Goal: Complete application form

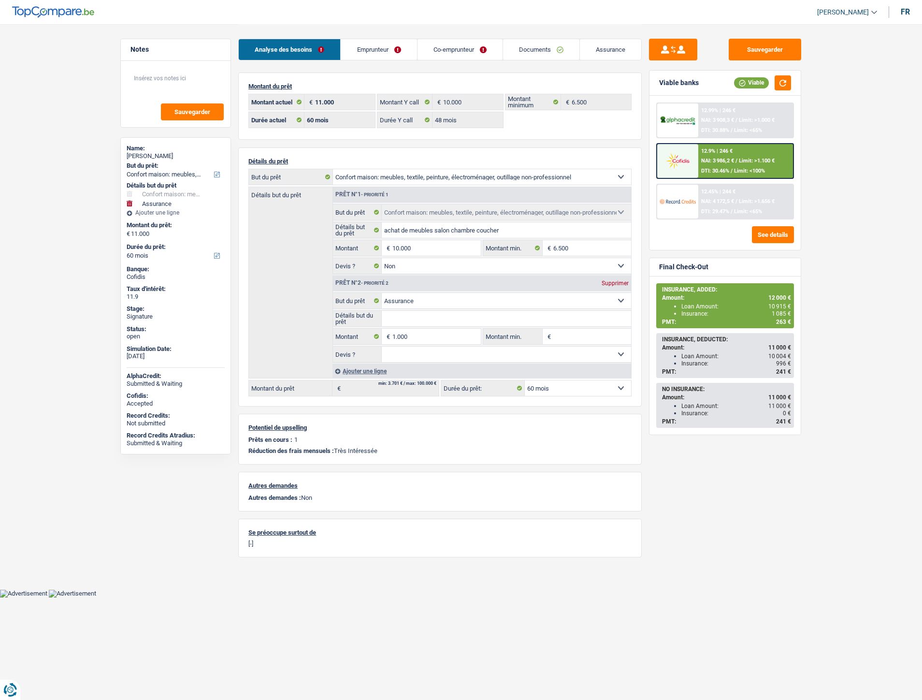
select select "household"
select select "insurance"
select select "60"
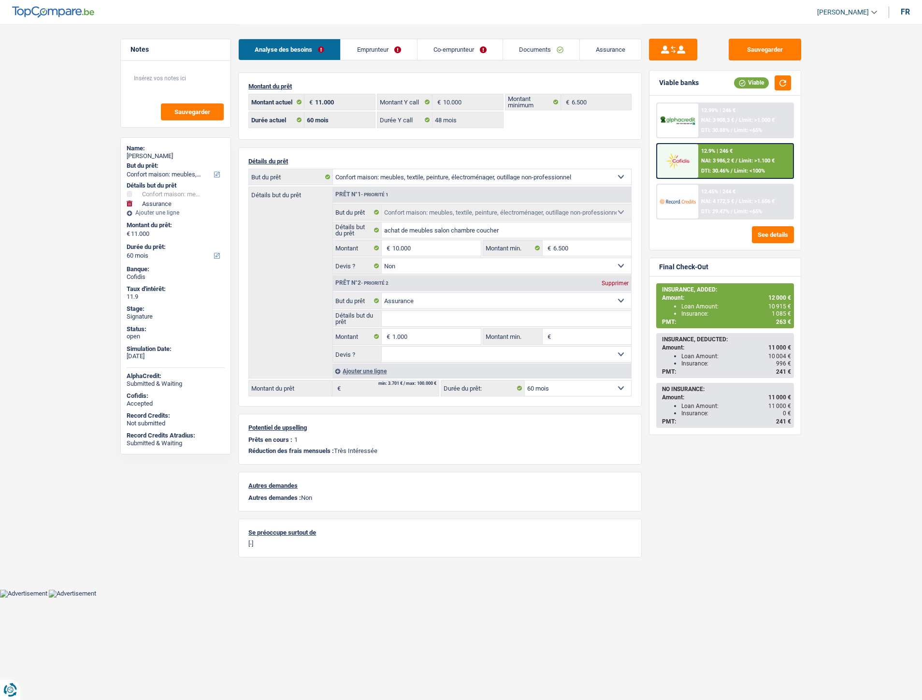
select select "48"
select select "household"
select select "false"
select select "insurance"
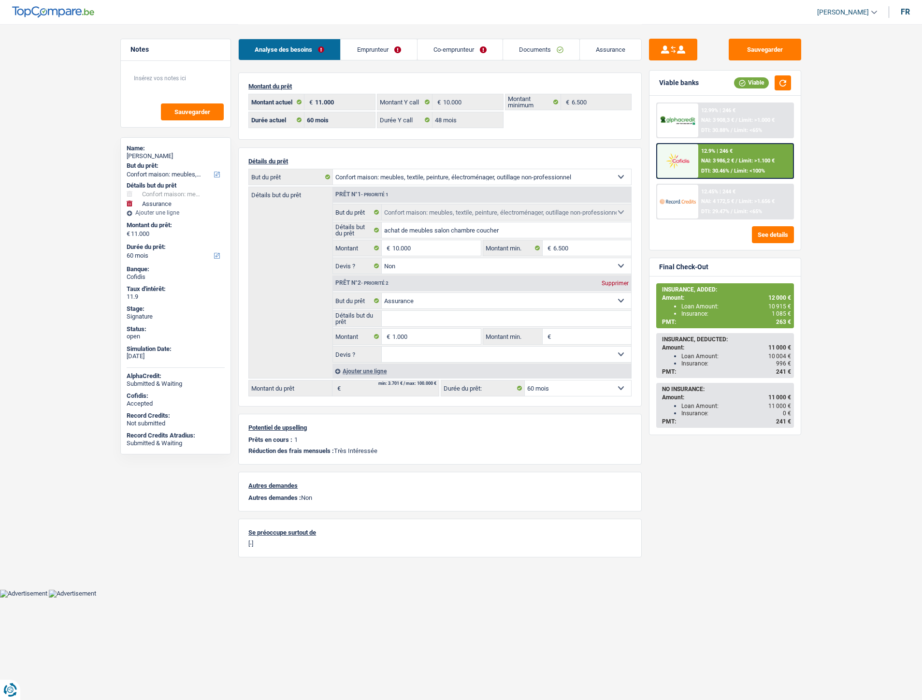
select select "60"
click at [393, 53] on link "Emprunteur" at bounding box center [379, 49] width 76 height 21
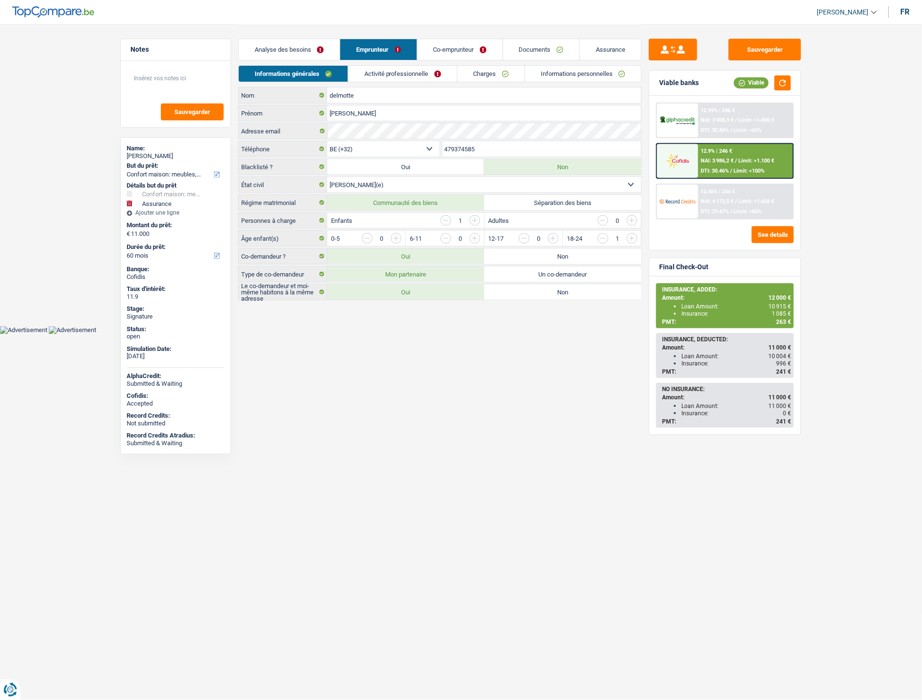
click at [558, 80] on link "Informations personnelles" at bounding box center [583, 74] width 116 height 16
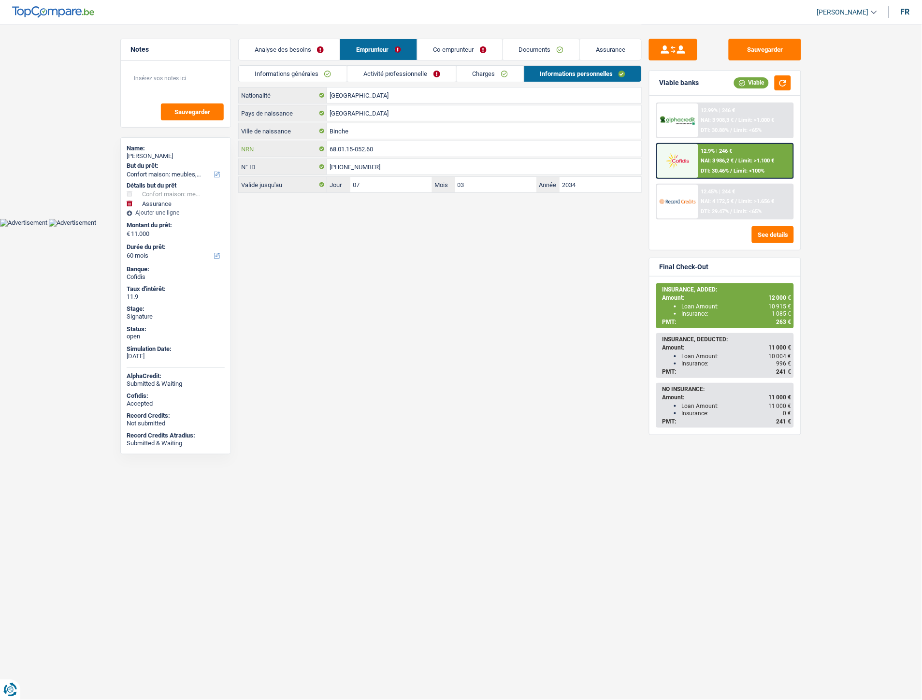
drag, startPoint x: 398, startPoint y: 145, endPoint x: 324, endPoint y: 145, distance: 73.9
click at [324, 145] on div "68.01.15-052.60 NRN" at bounding box center [440, 148] width 403 height 15
click at [283, 47] on link "Analyse des besoins" at bounding box center [289, 49] width 101 height 21
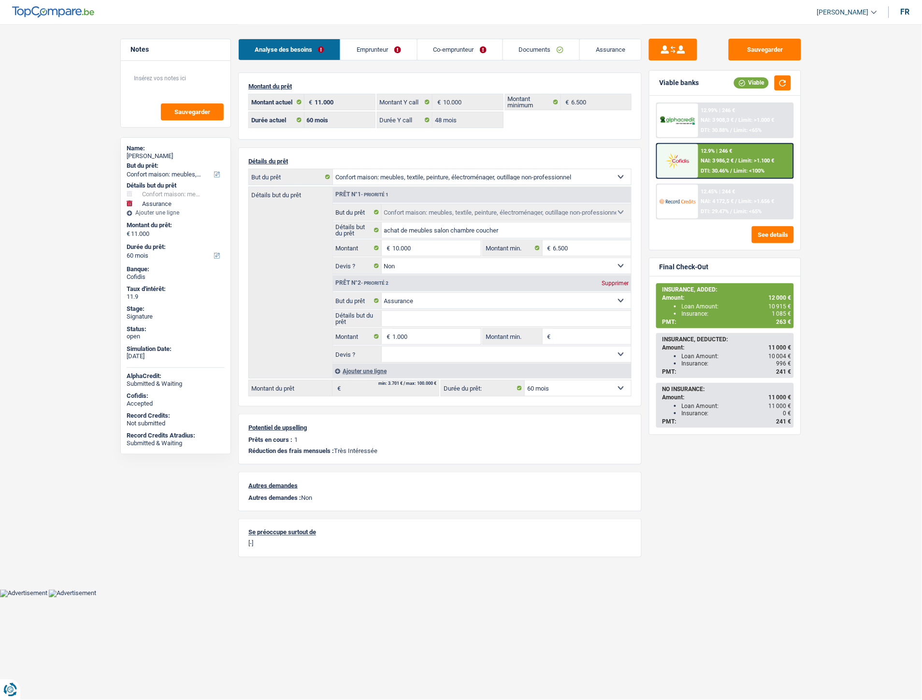
click at [729, 156] on div "12.9% | 246 € NAI: 3 986,2 € / Limit: >1.100 € DTI: 30.46% / Limit: <100%" at bounding box center [745, 161] width 95 height 34
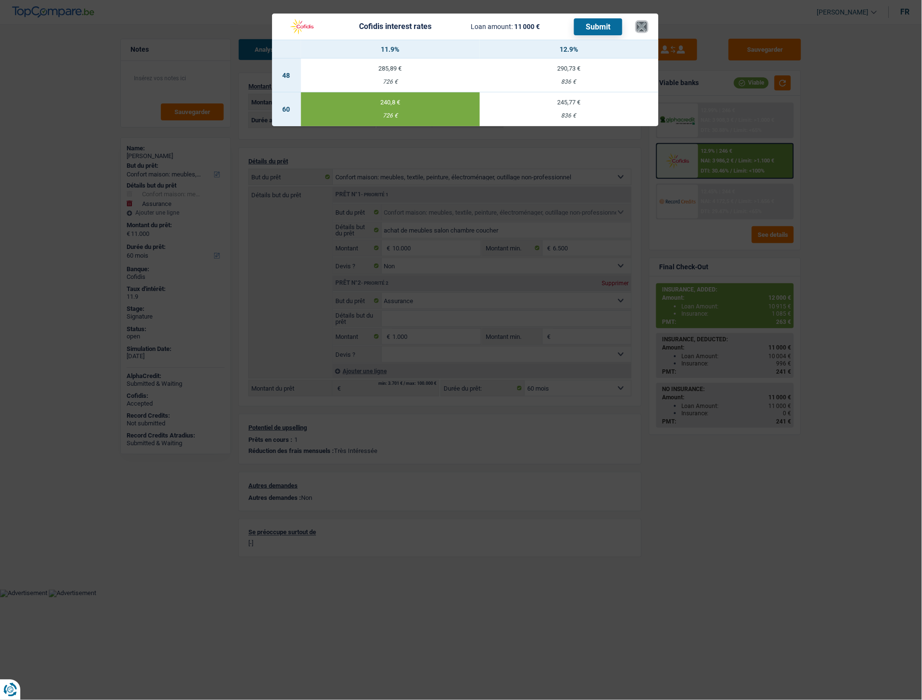
click at [639, 22] on button "×" at bounding box center [642, 27] width 10 height 10
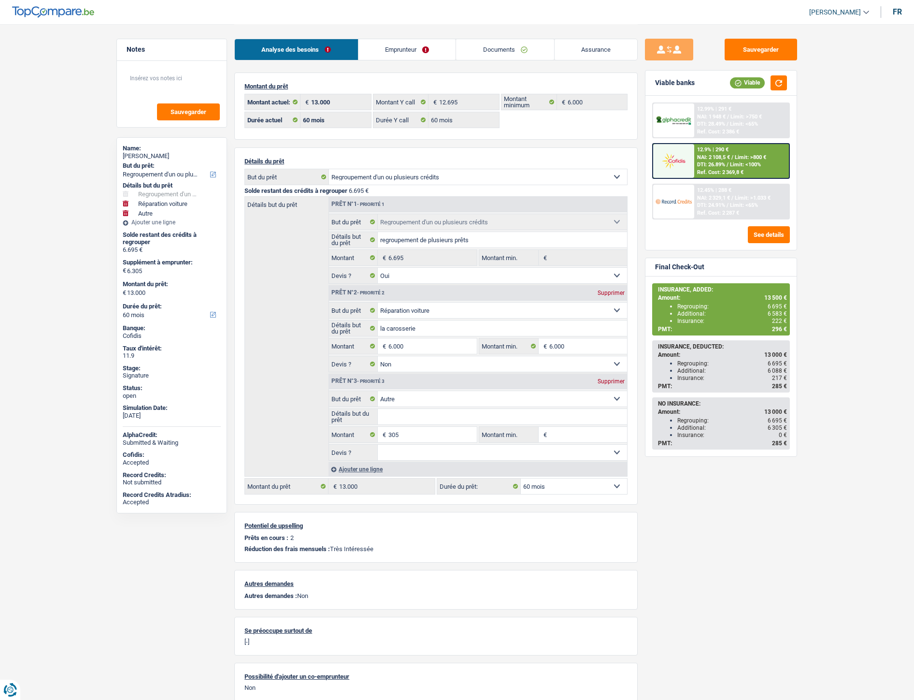
select select "refinancing"
select select "carRepair"
select select "other"
select select "60"
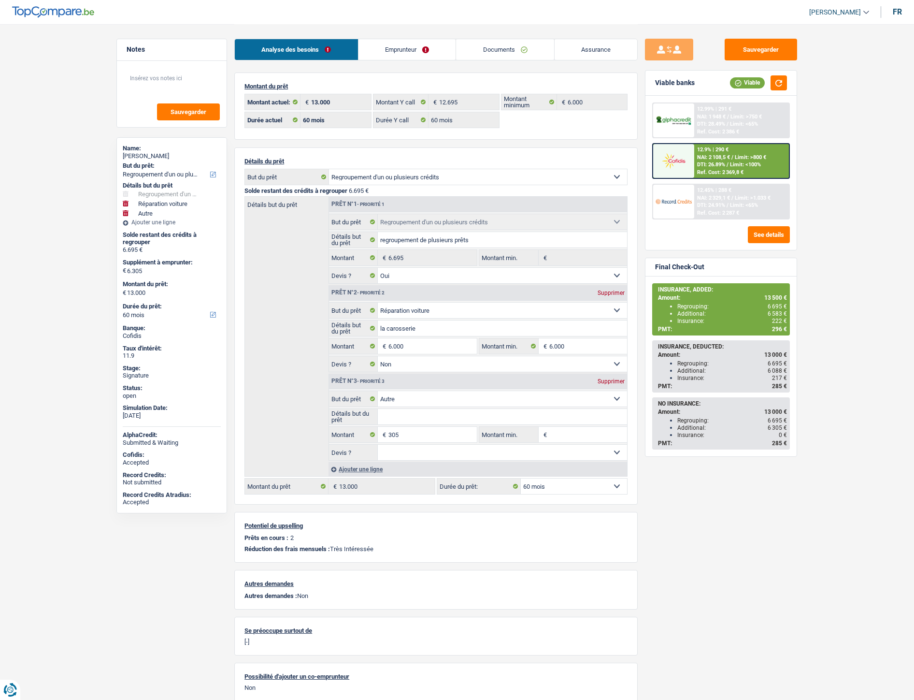
select select "60"
select select "refinancing"
select select "yes"
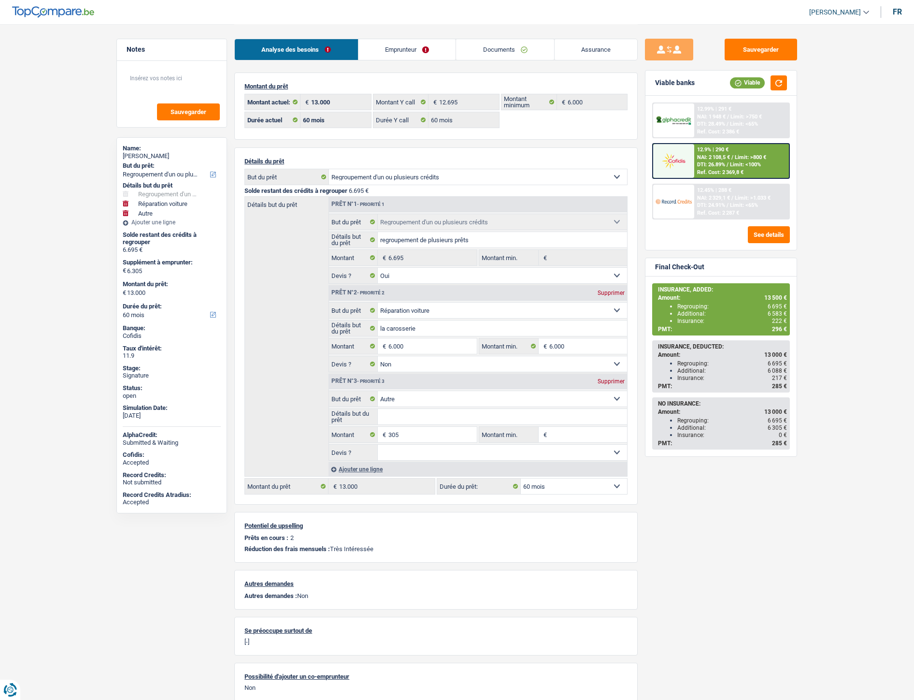
select select "carRepair"
select select "false"
select select "other"
select select "60"
click at [709, 165] on span "DTI: 26.89%" at bounding box center [711, 164] width 28 height 6
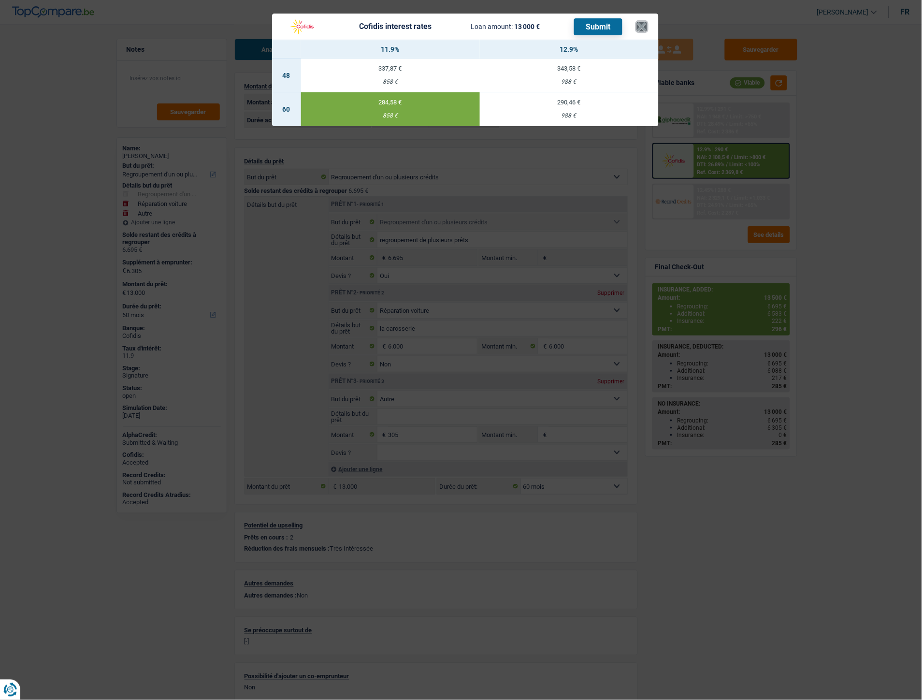
click at [645, 26] on button "×" at bounding box center [642, 27] width 10 height 10
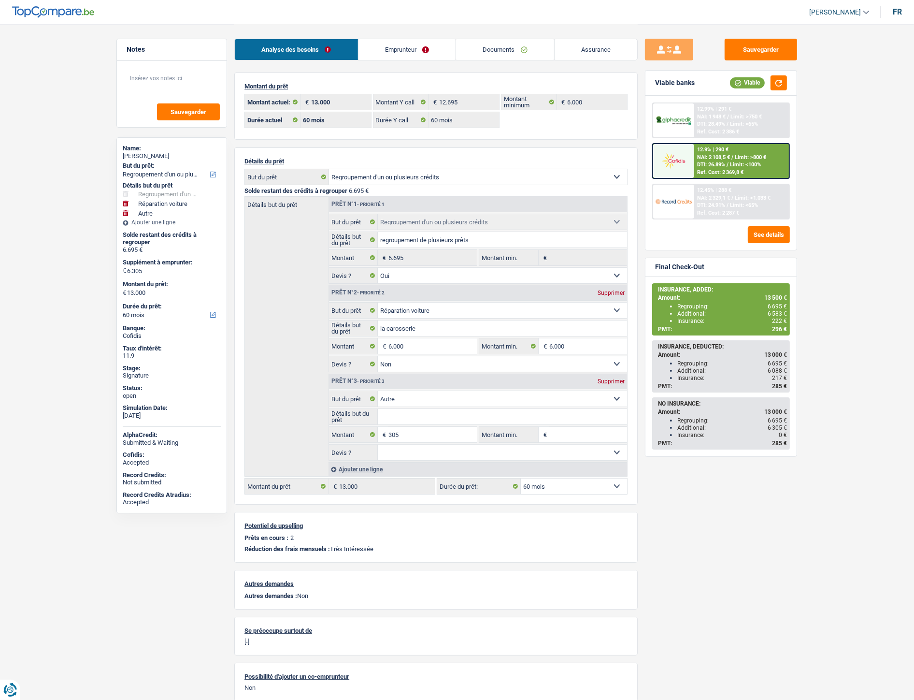
drag, startPoint x: 380, startPoint y: 467, endPoint x: 403, endPoint y: 460, distance: 24.0
click at [380, 467] on div "Ajouter une ligne" at bounding box center [478, 469] width 299 height 14
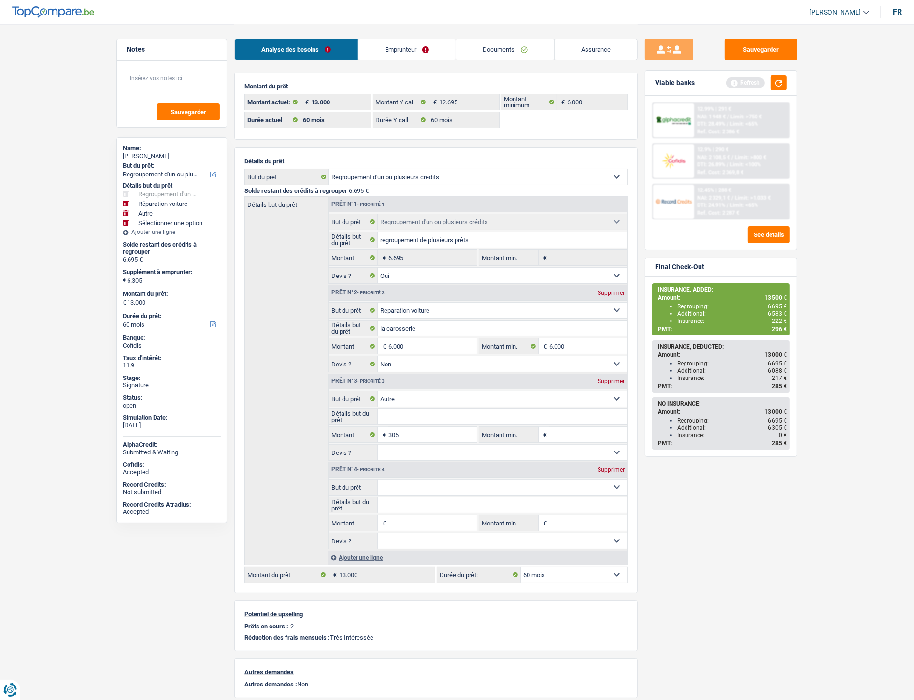
click at [397, 525] on input "Montant" at bounding box center [433, 522] width 88 height 15
type input "500"
type input "6.805"
type input "13.500"
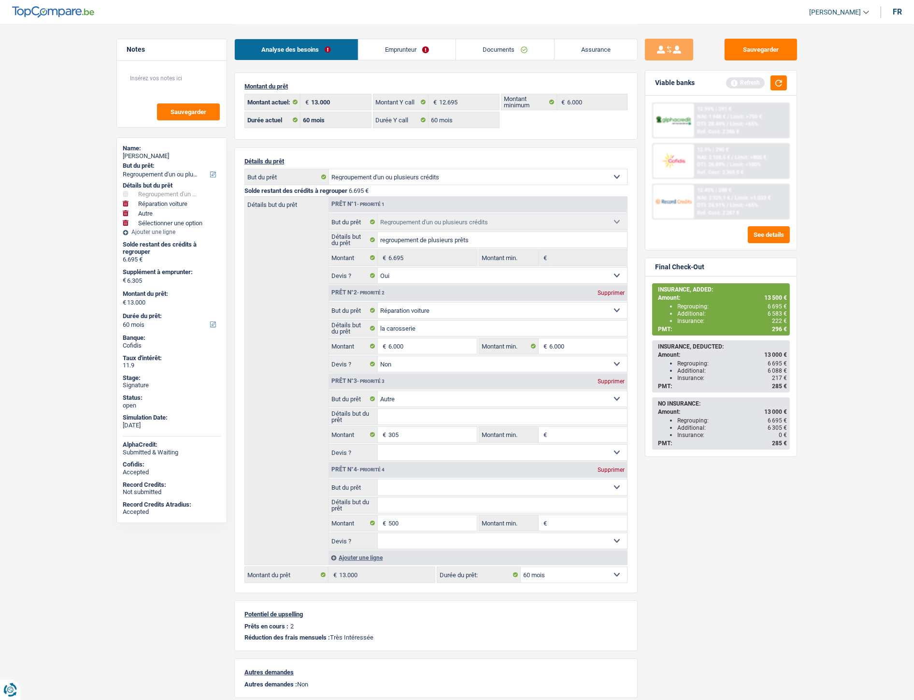
type input "13.500"
click at [389, 491] on select "Confort maison: meubles, textile, peinture, électroménager, outillage non-profe…" at bounding box center [503, 486] width 250 height 15
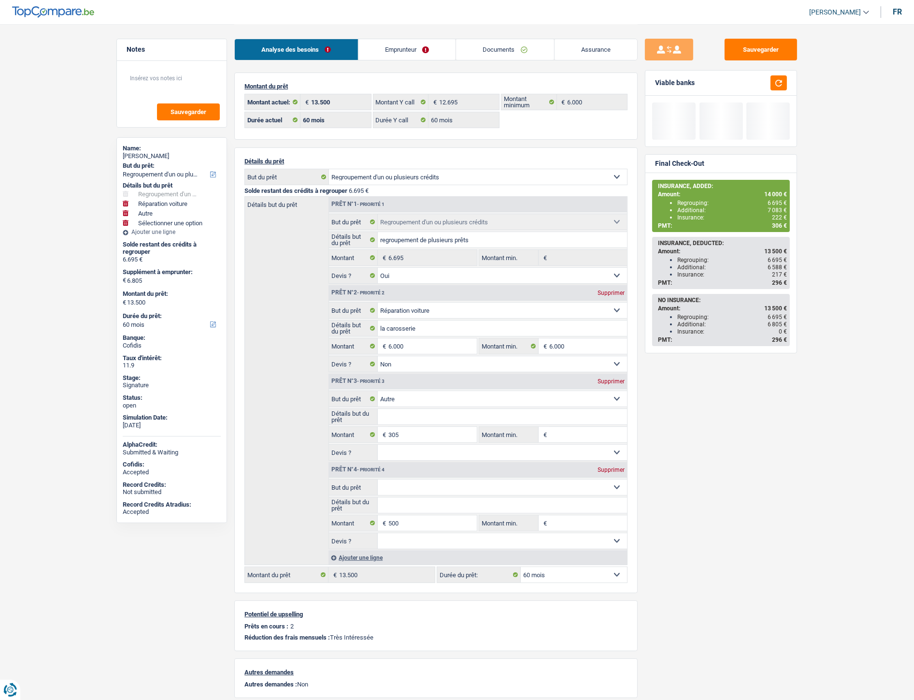
select select "insurance"
click at [378, 482] on select "Confort maison: meubles, textile, peinture, électroménager, outillage non-profe…" at bounding box center [503, 486] width 250 height 15
select select "insurance"
click at [705, 576] on div "Sauvegarder Viable banks Final Check-Out INSURANCE, ADDED: Amount: 14 000 € Reg…" at bounding box center [721, 362] width 167 height 646
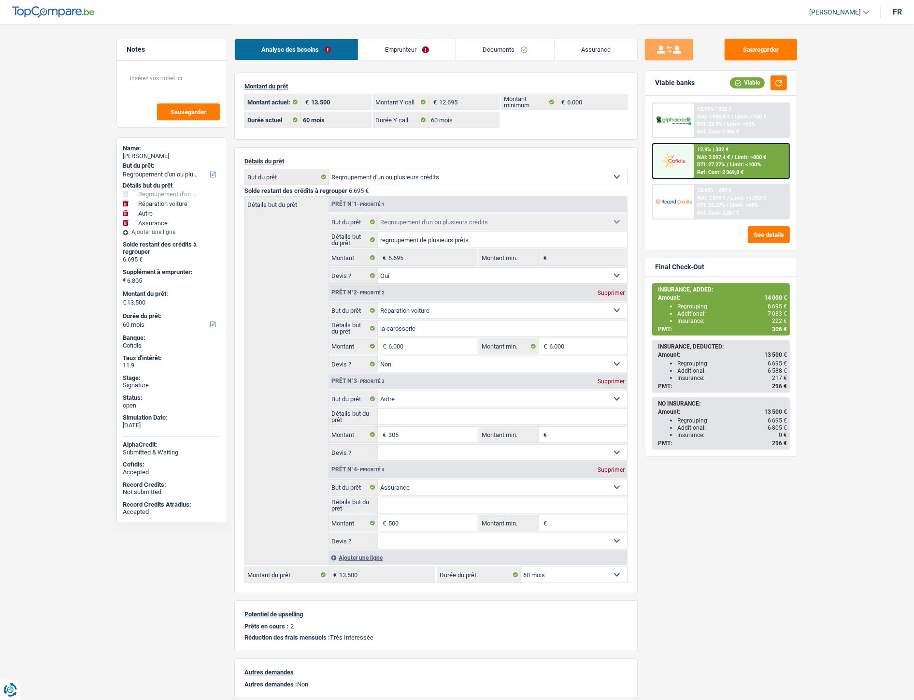
click at [590, 577] on select "12 mois 18 mois 24 mois 30 mois 36 mois 42 mois 48 mois 60 mois Sélectionner un…" at bounding box center [574, 574] width 106 height 15
click at [521, 570] on select "12 mois 18 mois 24 mois 30 mois 36 mois 42 mois 48 mois 60 mois Sélectionner un…" at bounding box center [574, 574] width 106 height 15
click at [757, 46] on button "Sauvegarder" at bounding box center [761, 50] width 72 height 22
click at [725, 166] on span "DTI: 27.27%" at bounding box center [711, 164] width 28 height 6
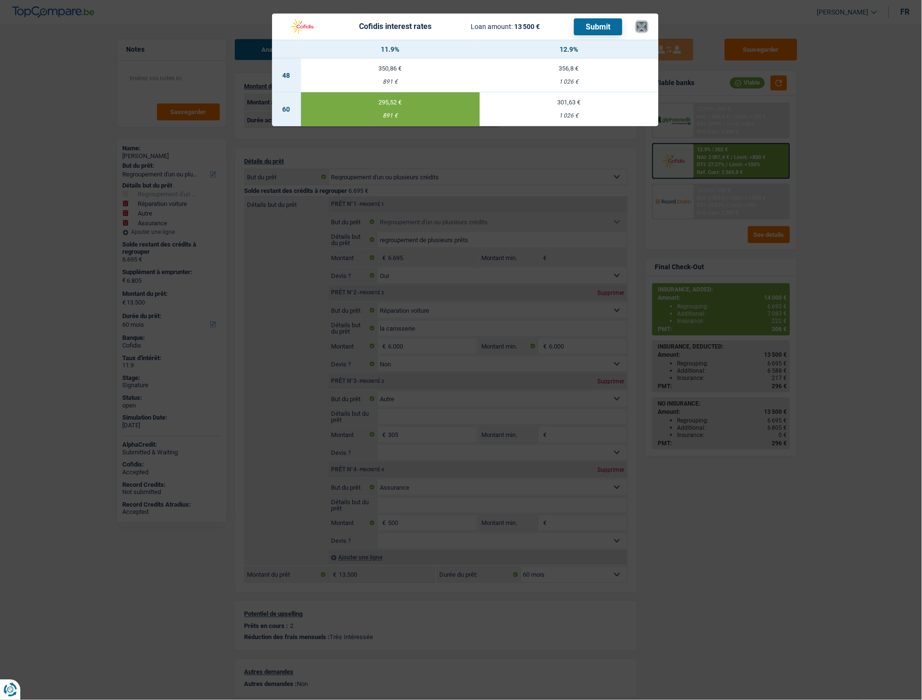
click at [640, 28] on button "×" at bounding box center [642, 27] width 10 height 10
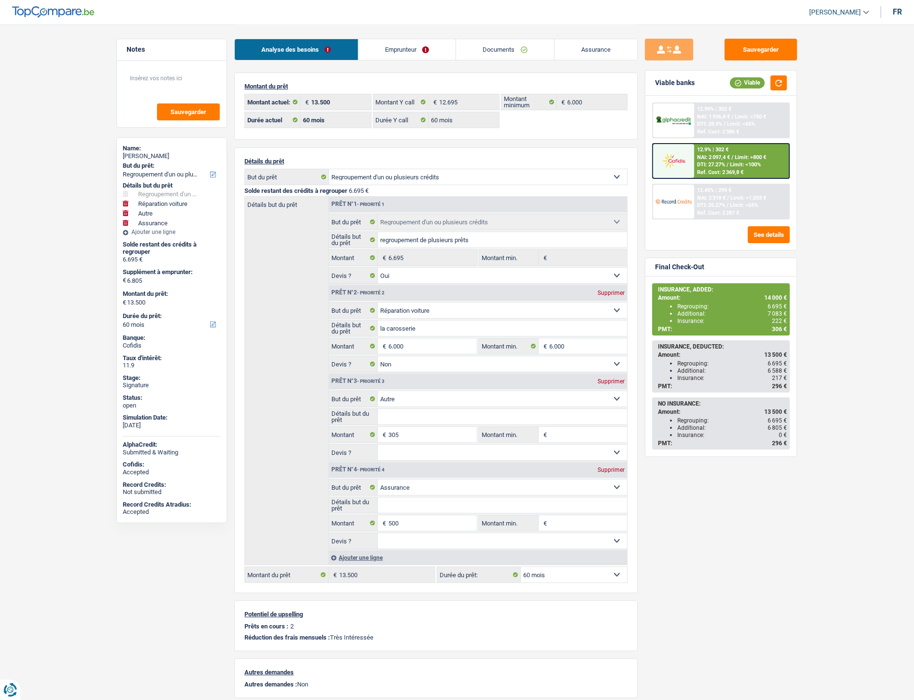
drag, startPoint x: 514, startPoint y: 45, endPoint x: 509, endPoint y: 51, distance: 7.5
click at [514, 45] on link "Documents" at bounding box center [505, 49] width 98 height 21
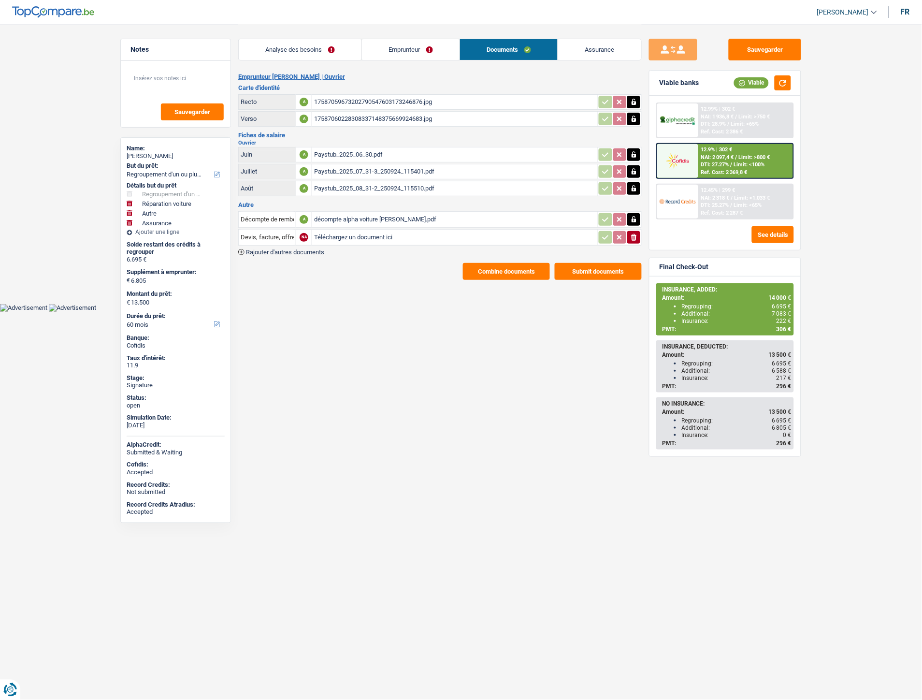
click at [335, 232] on input "Téléchargez un document ici" at bounding box center [454, 237] width 281 height 14
type input "C:\fakepath\IMG-20251001-WA0005.jpg"
click at [302, 249] on span "Rajouter d'autres documents" at bounding box center [285, 252] width 78 height 6
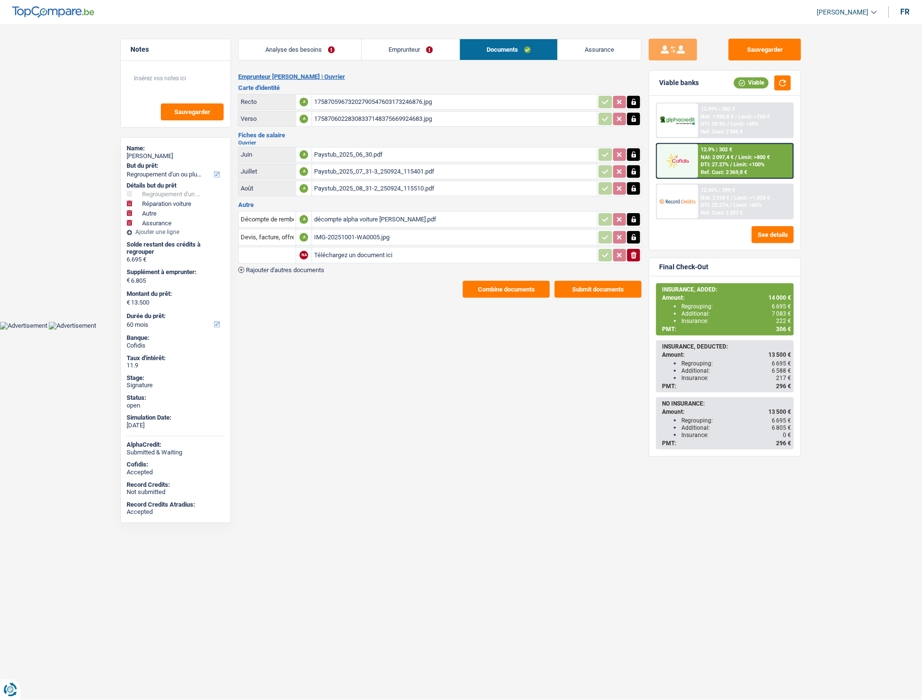
click at [298, 267] on span "Rajouter d'autres documents" at bounding box center [285, 270] width 78 height 6
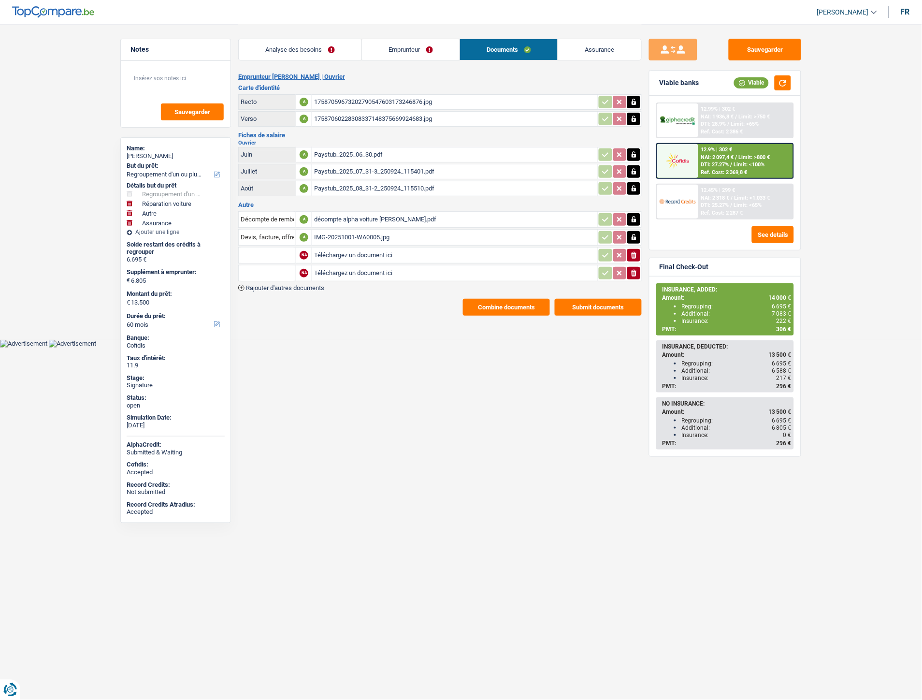
click at [297, 285] on span "Rajouter d'autres documents" at bounding box center [285, 288] width 78 height 6
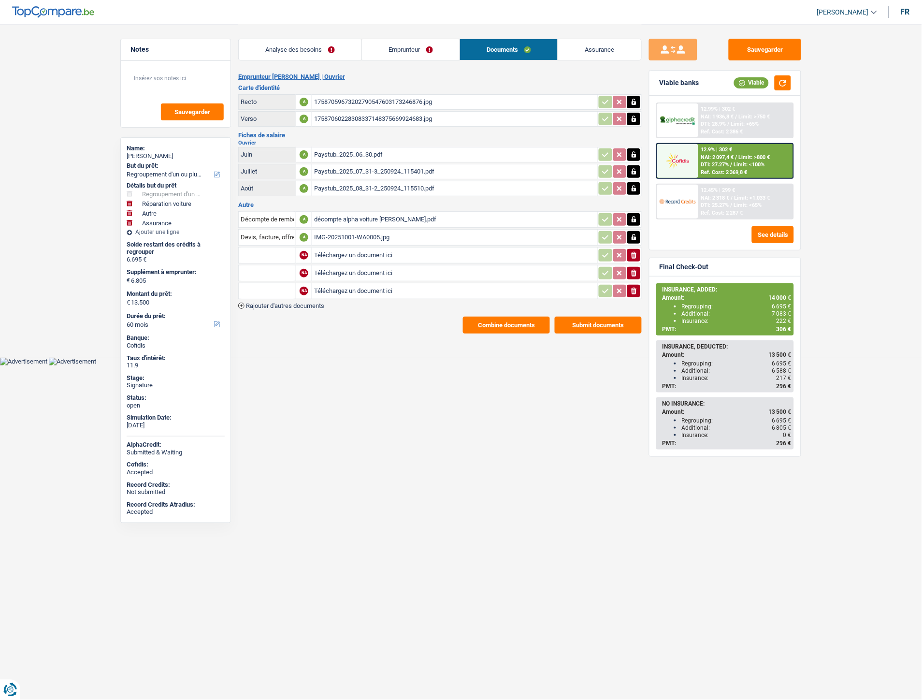
click at [298, 302] on span "Rajouter d'autres documents" at bounding box center [285, 305] width 78 height 6
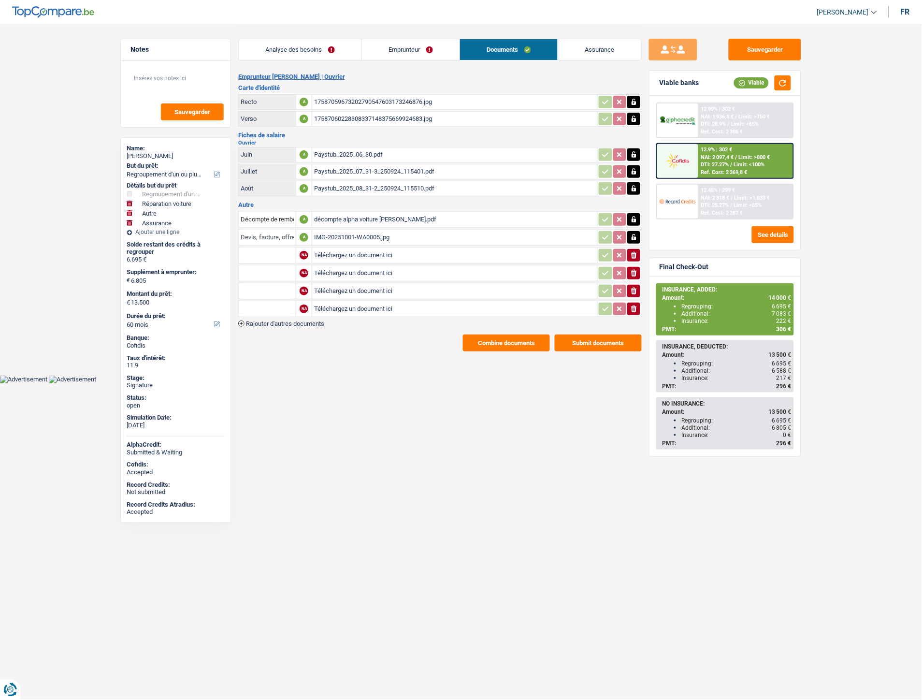
click at [271, 231] on input "Devis, facture, offre, bon de commande" at bounding box center [267, 237] width 53 height 15
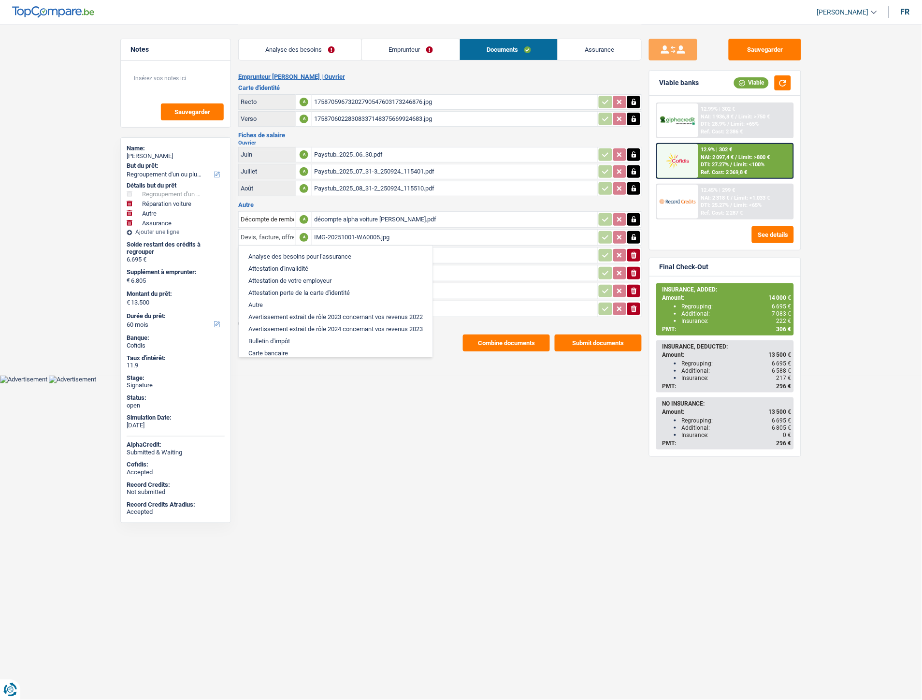
type input "Devis, facure, offre, bon de commande"
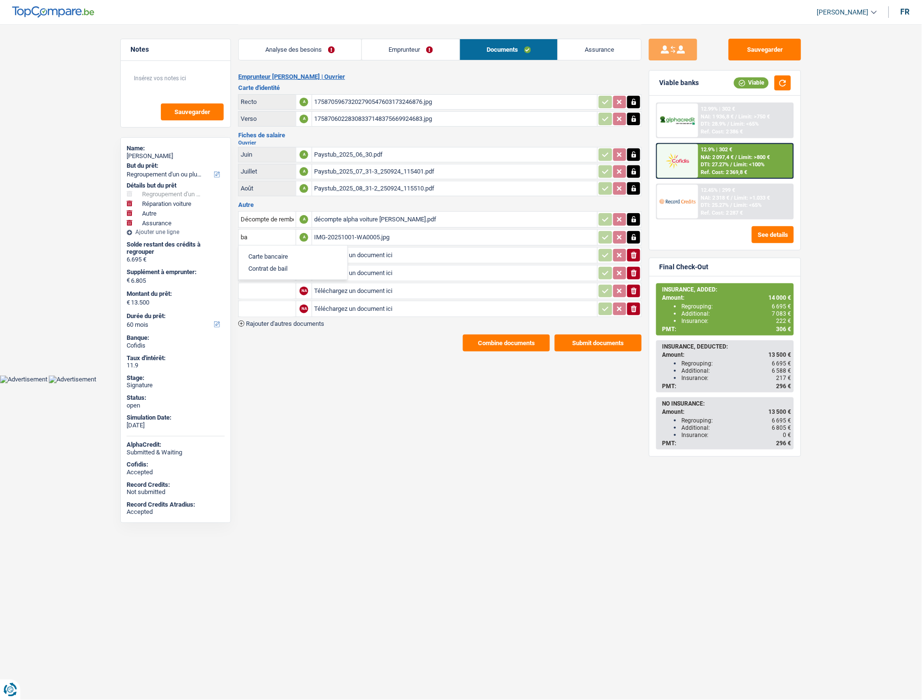
click at [269, 252] on li "Carte bancaire" at bounding box center [293, 256] width 99 height 12
type input "Carte bancaire"
click at [327, 251] on input "Téléchargez un document ici" at bounding box center [454, 255] width 281 height 14
type input "C:\fakepath\IMG-20251001-WA0003.jpg"
click at [279, 252] on input "text" at bounding box center [267, 254] width 53 height 15
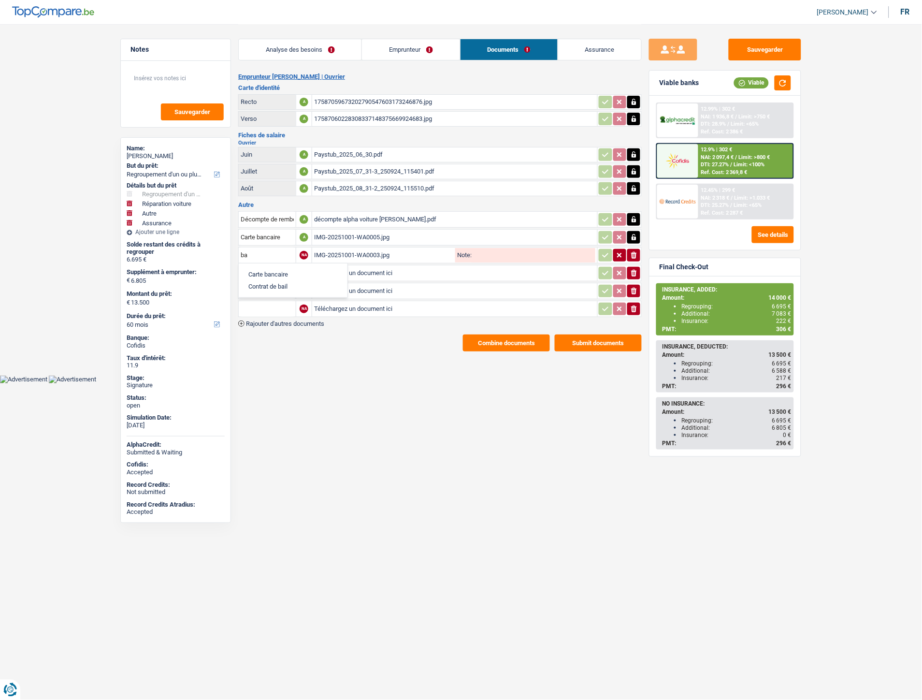
click at [262, 268] on li "Carte bancaire" at bounding box center [293, 274] width 99 height 12
type input "Carte bancaire"
click at [333, 268] on input "Téléchargez un document ici" at bounding box center [454, 273] width 281 height 14
type input "C:\fakepath\IMG-20251001-WA0002.jpg"
click at [330, 287] on input "Téléchargez un document ici" at bounding box center [454, 291] width 281 height 14
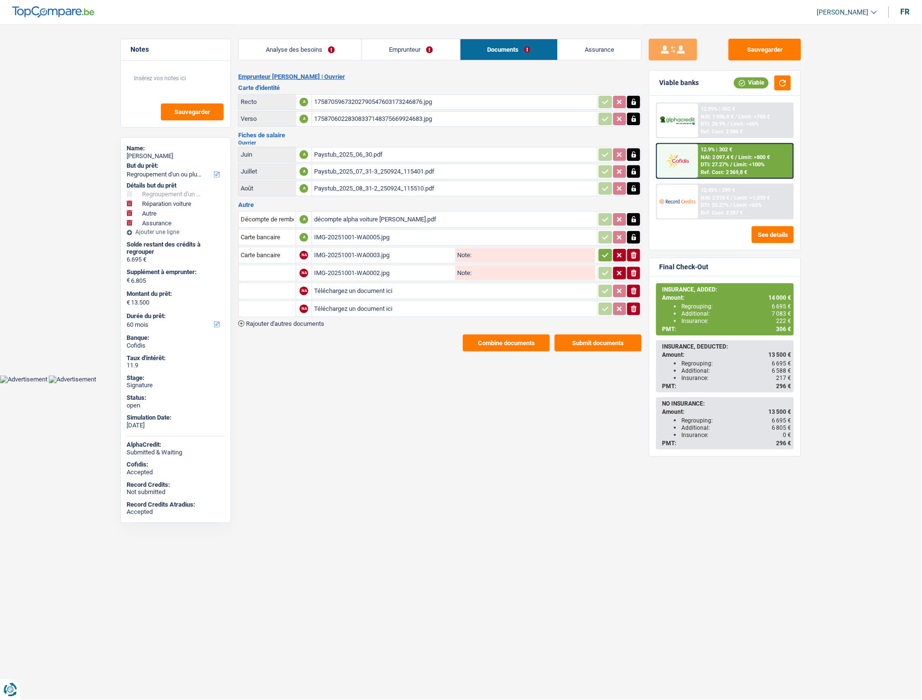
type input "C:\fakepath\IMG-20251001-WA0004.jpg"
click at [382, 306] on input "Téléchargez un document ici" at bounding box center [454, 309] width 281 height 14
type input "C:\fakepath\IMG-20251001-WA0006.jpg"
click at [283, 265] on input "text" at bounding box center [267, 272] width 53 height 15
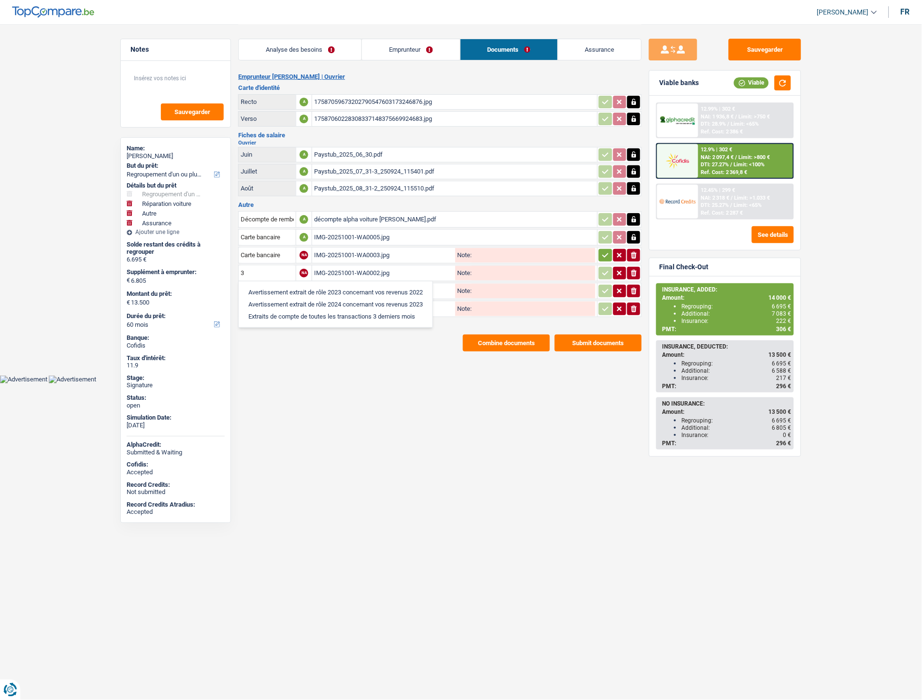
click at [283, 311] on li "Extraits de compte de toutes les transactions 3 derniers mois" at bounding box center [336, 316] width 184 height 12
type input "Extraits de compte de toutes les transactions 3 derniers mois"
click at [279, 287] on input "text" at bounding box center [267, 290] width 53 height 15
click at [286, 332] on li "Extraits de compte de toutes les transactions 3 derniers mois" at bounding box center [336, 334] width 184 height 12
type input "Extraits de compte de toutes les transactions 3 derniers mois"
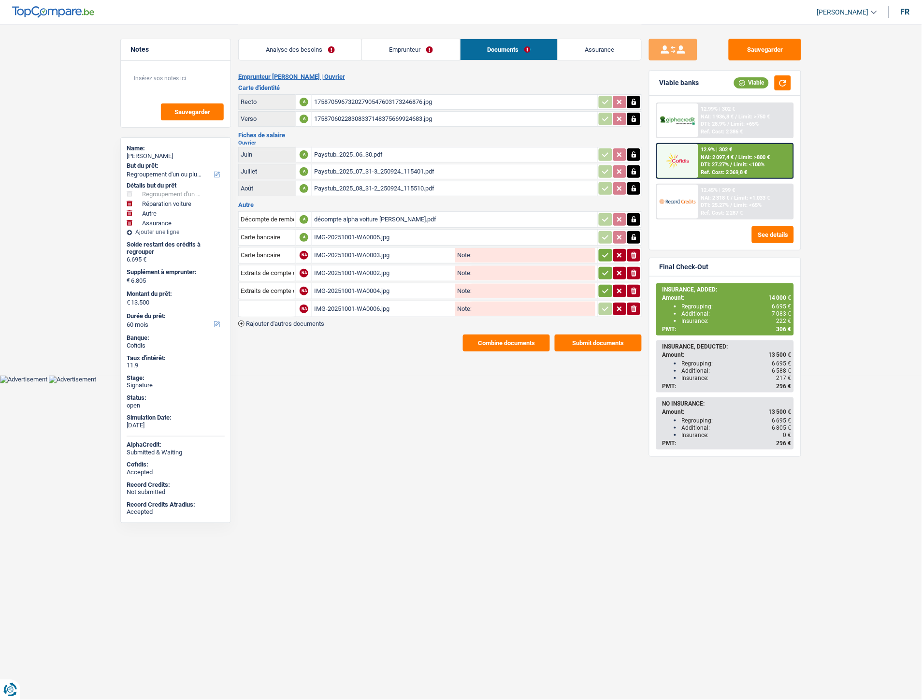
click at [283, 301] on input "text" at bounding box center [267, 308] width 53 height 15
click at [315, 351] on li "Extraits de compte de toutes les transactions 3 derniers mois" at bounding box center [336, 352] width 184 height 12
type input "Extraits de compte de toutes les transactions 3 derniers mois"
click at [611, 252] on button "button" at bounding box center [605, 255] width 13 height 13
click at [604, 267] on button "button" at bounding box center [605, 273] width 13 height 13
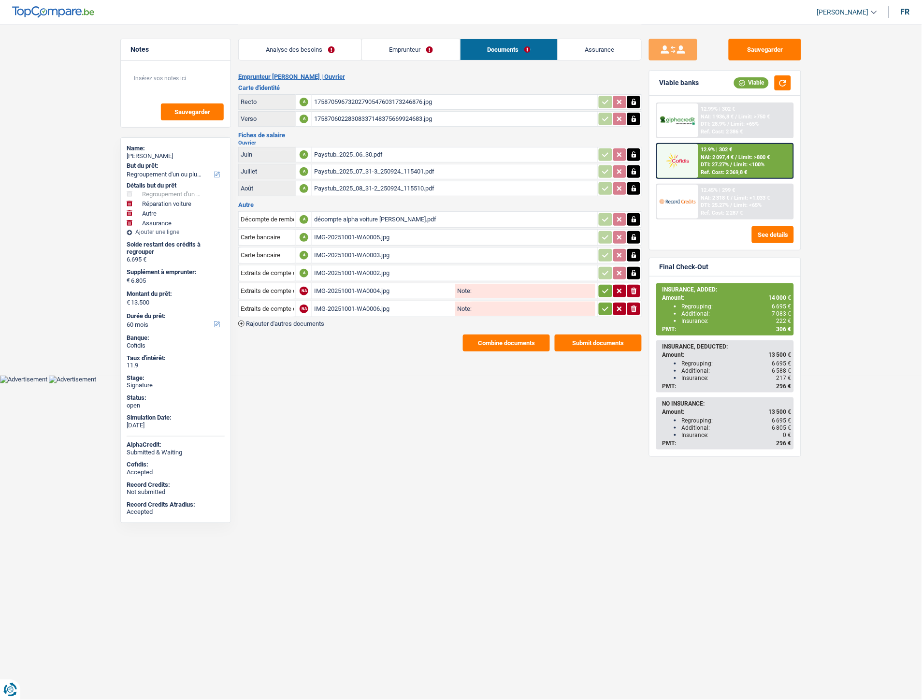
click at [602, 286] on icon "button" at bounding box center [606, 291] width 8 height 10
click at [595, 304] on td "IMG-20251001-WA0006.jpg Note:" at bounding box center [455, 309] width 286 height 16
click at [600, 305] on button "button" at bounding box center [605, 308] width 13 height 13
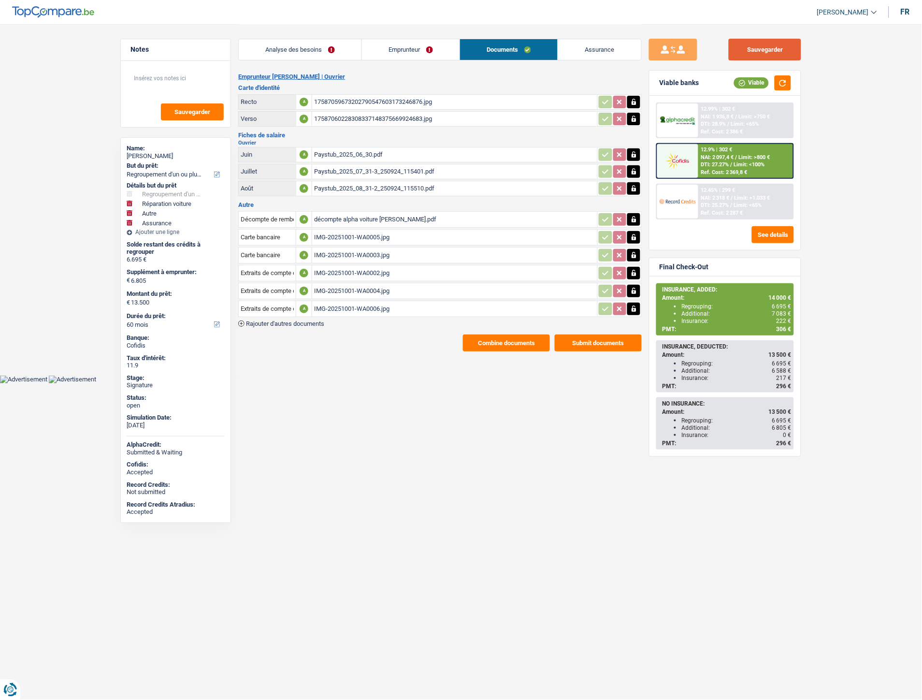
drag, startPoint x: 761, startPoint y: 45, endPoint x: 750, endPoint y: 47, distance: 10.3
click at [761, 45] on button "Sauvegarder" at bounding box center [765, 50] width 72 height 22
click at [476, 334] on button "Combine documents" at bounding box center [506, 342] width 87 height 17
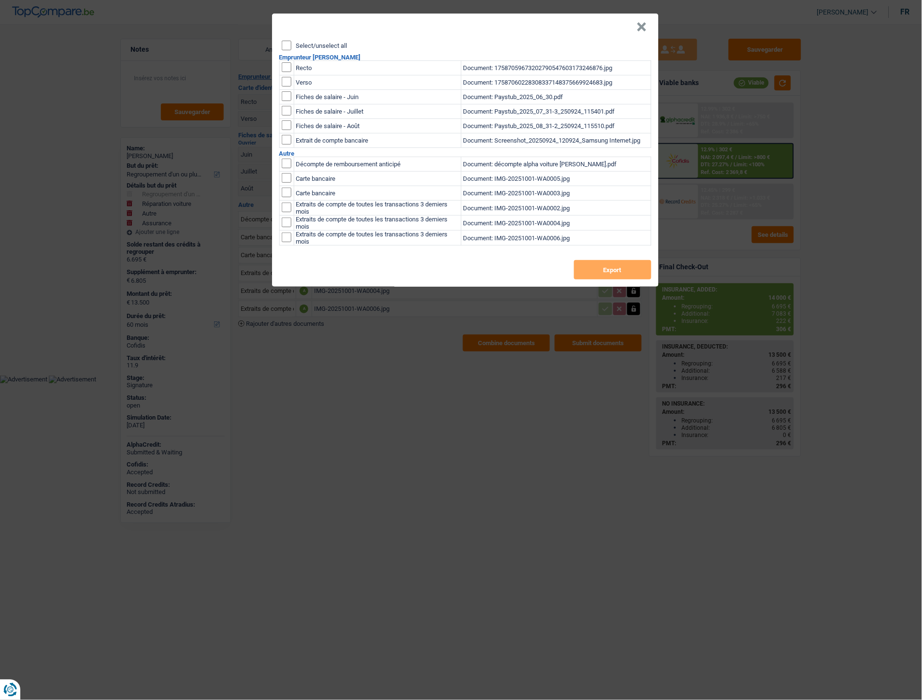
click at [286, 42] on input "Select/unselect all" at bounding box center [287, 46] width 10 height 10
checkbox input "true"
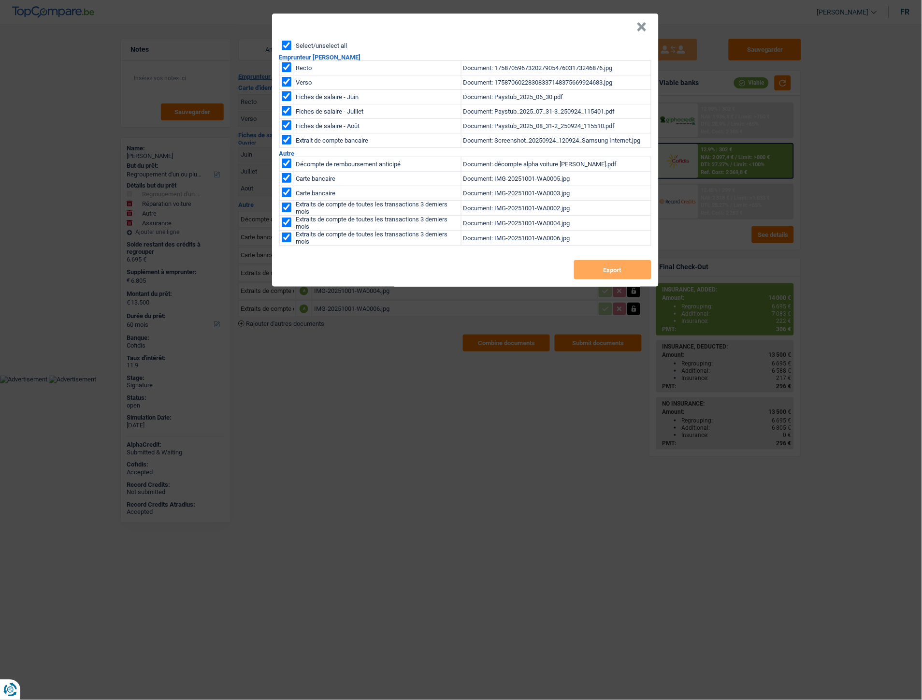
checkbox input "true"
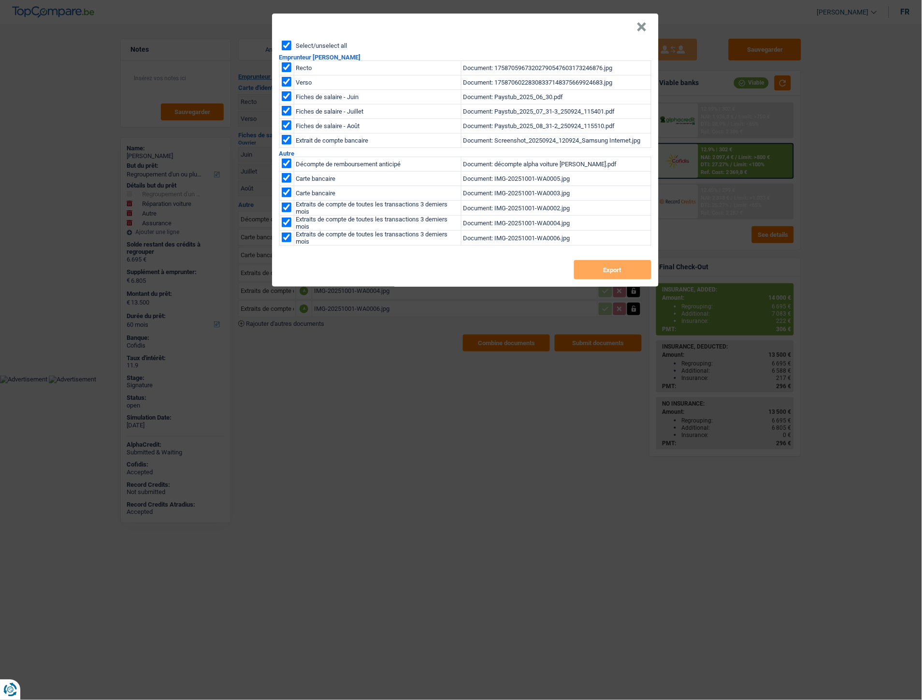
checkbox input "true"
click at [592, 267] on button "Export" at bounding box center [612, 269] width 77 height 19
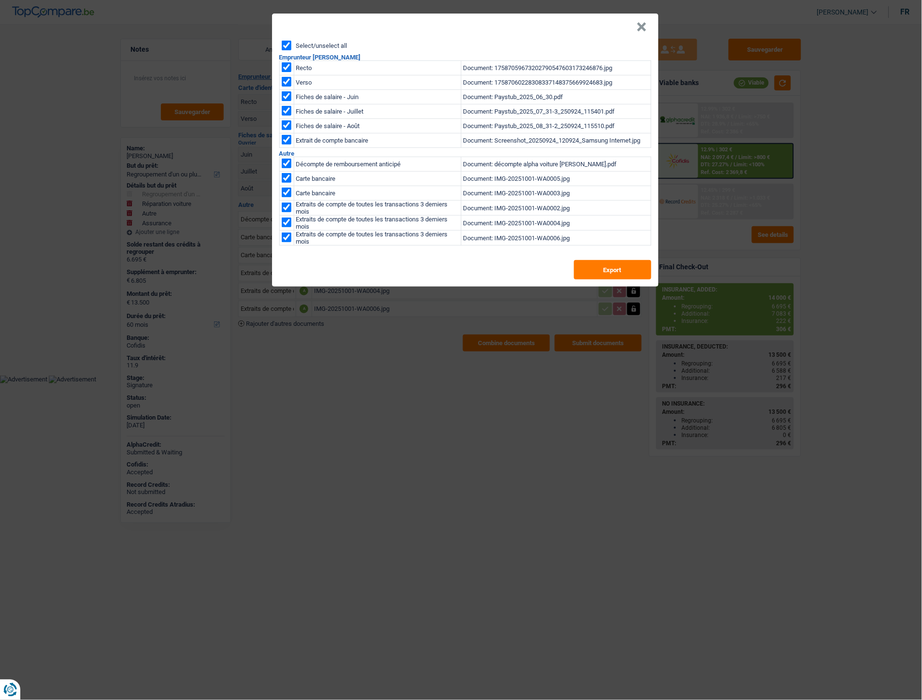
drag, startPoint x: 641, startPoint y: 25, endPoint x: 648, endPoint y: 24, distance: 7.7
click at [641, 25] on button "×" at bounding box center [642, 27] width 10 height 10
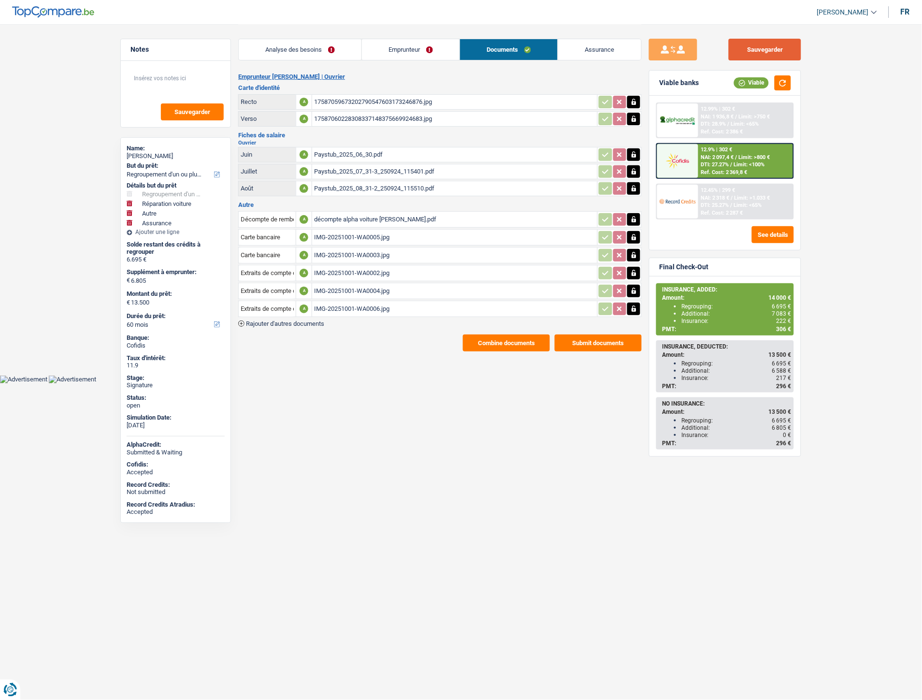
click at [769, 52] on button "Sauvegarder" at bounding box center [765, 50] width 72 height 22
drag, startPoint x: 414, startPoint y: 55, endPoint x: 504, endPoint y: 76, distance: 92.4
click at [414, 55] on link "Emprunteur" at bounding box center [411, 49] width 98 height 21
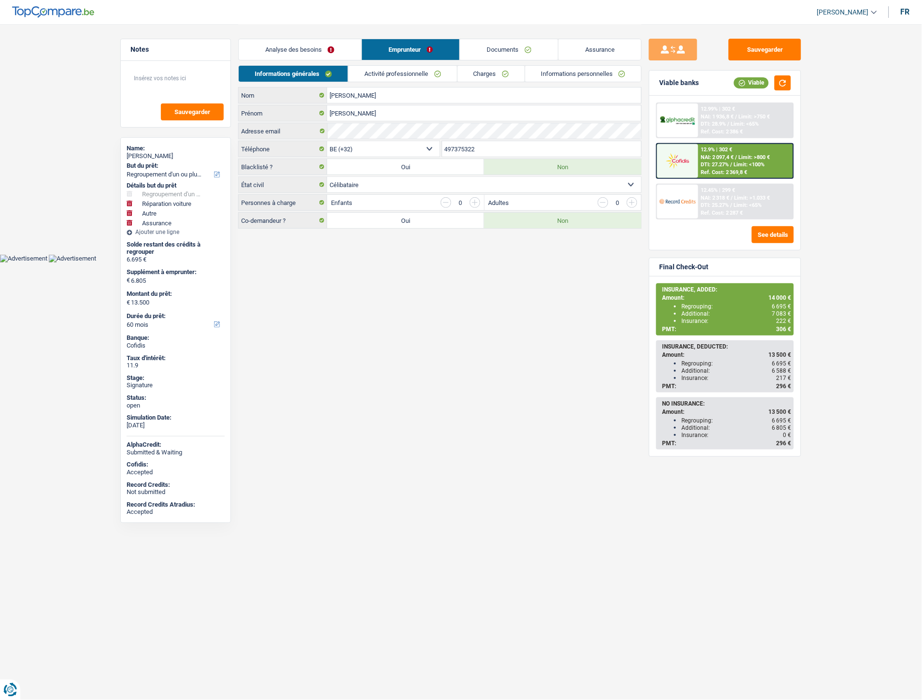
click at [603, 76] on link "Informations personnelles" at bounding box center [583, 74] width 116 height 16
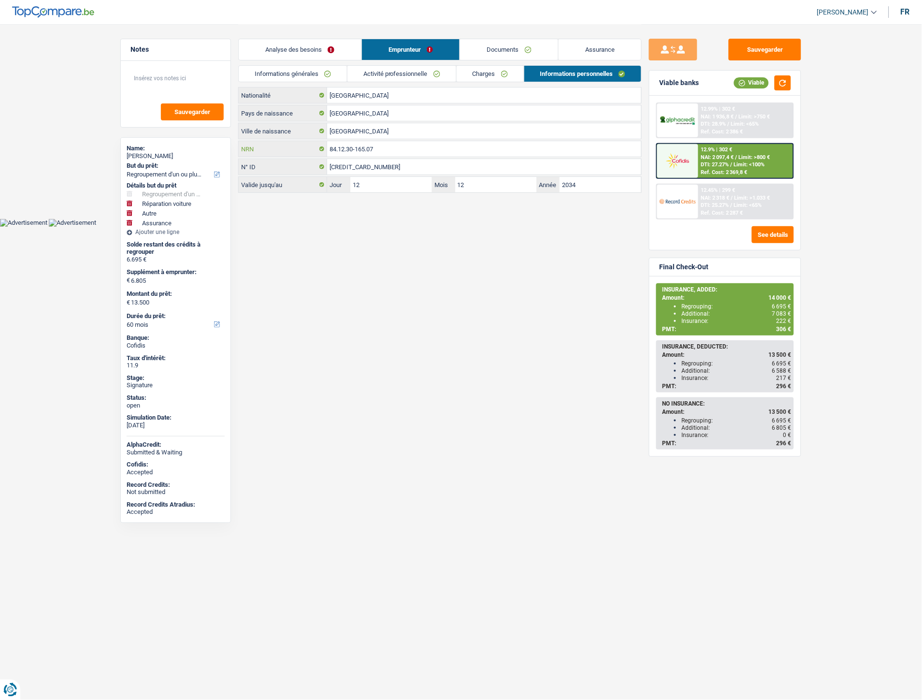
drag, startPoint x: 387, startPoint y: 150, endPoint x: 340, endPoint y: 148, distance: 46.9
click at [322, 145] on div "84.12.30-165.07 NRN" at bounding box center [440, 148] width 403 height 15
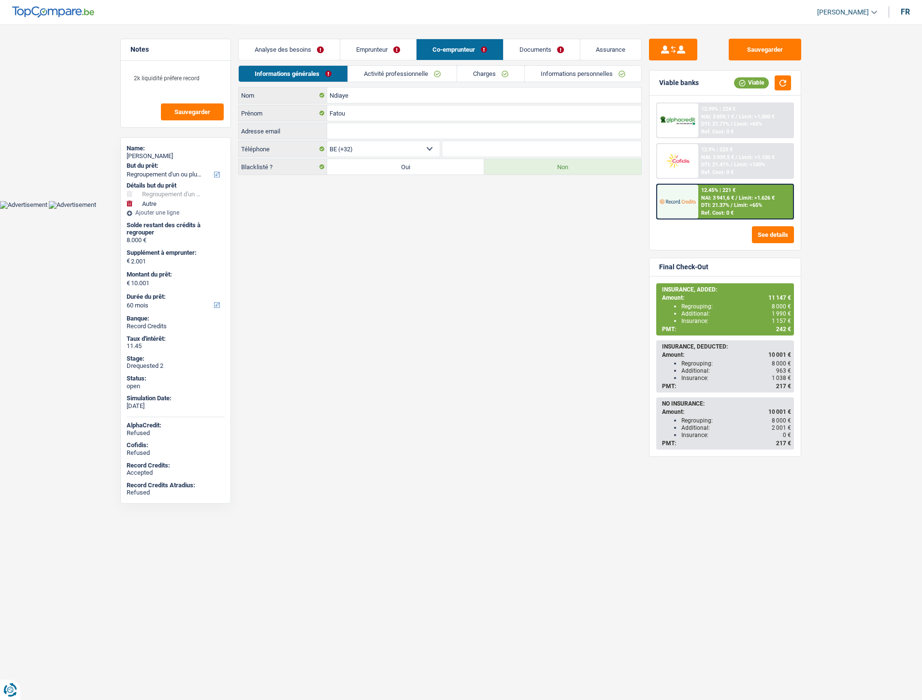
select select "refinancing"
select select "other"
select select "60"
select select "mutuality"
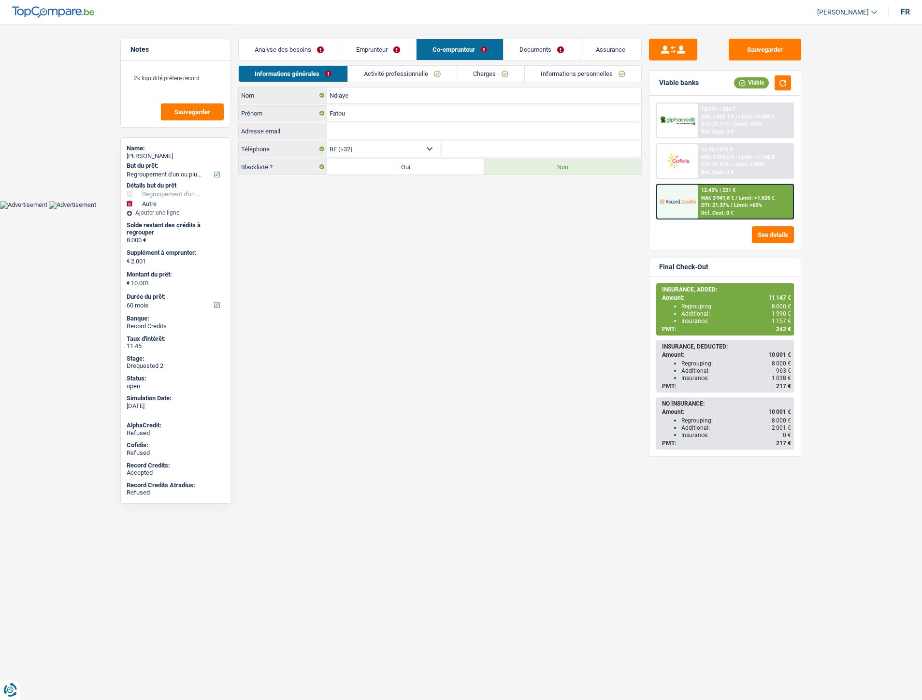
select select "disabilityPension"
select select "mutualityIndemnity"
select select "familyAllowances"
select select "solidaris"
select select "BE"
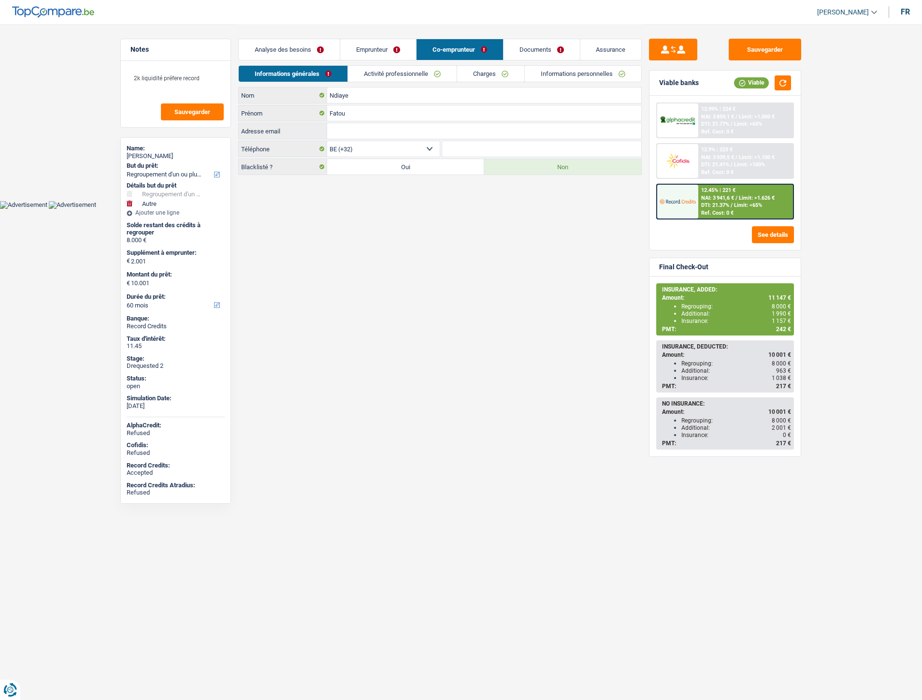
select select "32"
click at [375, 52] on link "Emprunteur" at bounding box center [378, 49] width 76 height 21
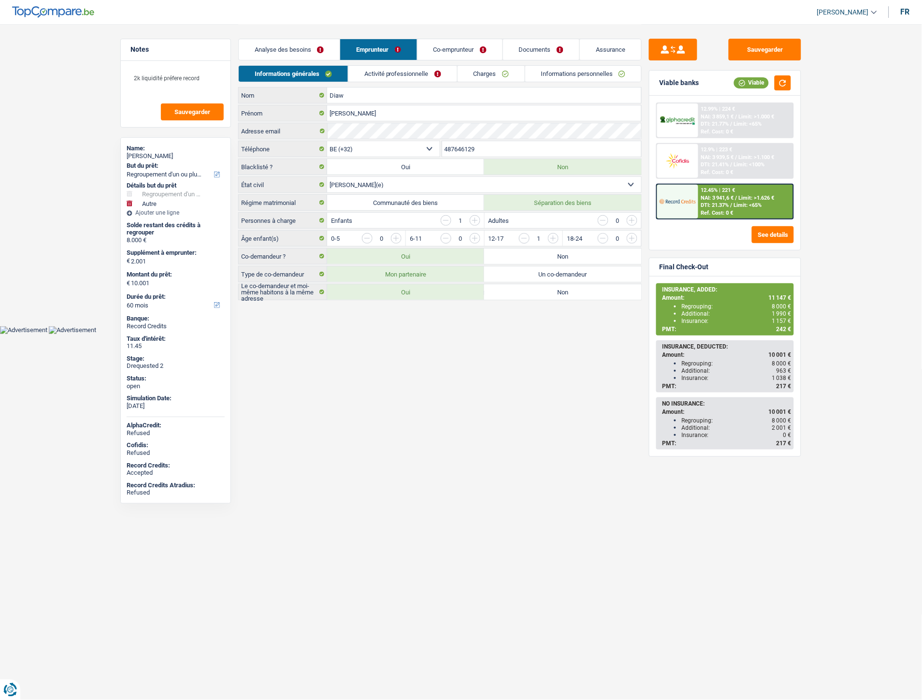
click at [387, 75] on link "Activité professionnelle" at bounding box center [402, 74] width 109 height 16
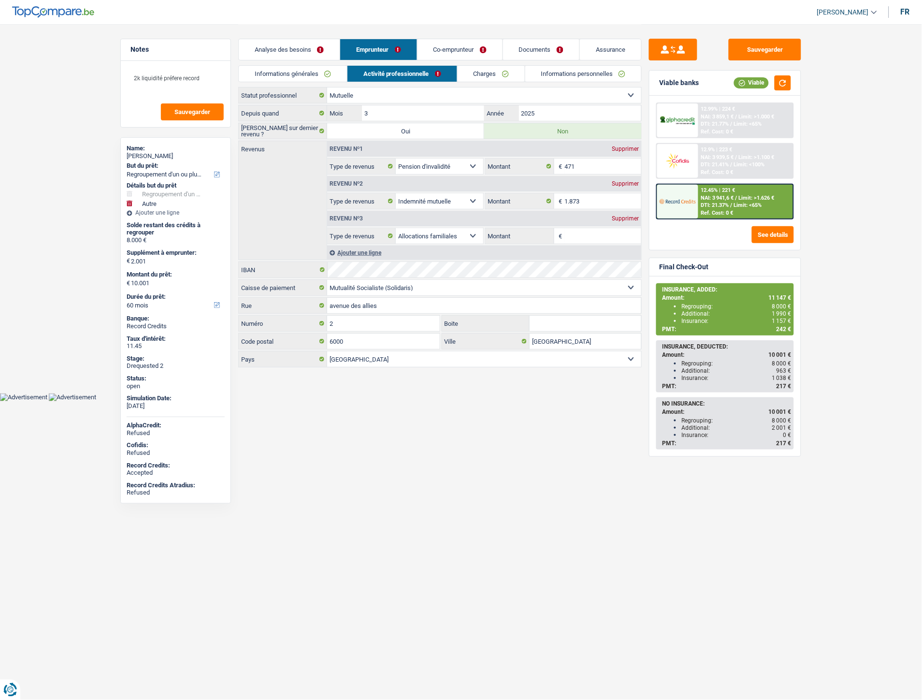
click at [438, 49] on link "Co-emprunteur" at bounding box center [459, 49] width 85 height 21
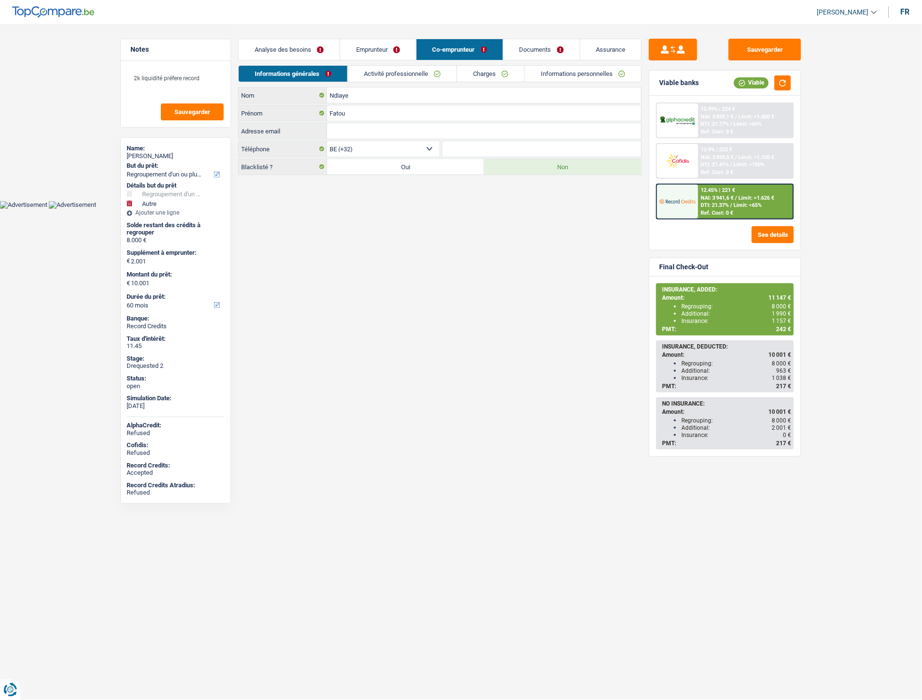
click at [505, 72] on link "Charges" at bounding box center [490, 74] width 67 height 16
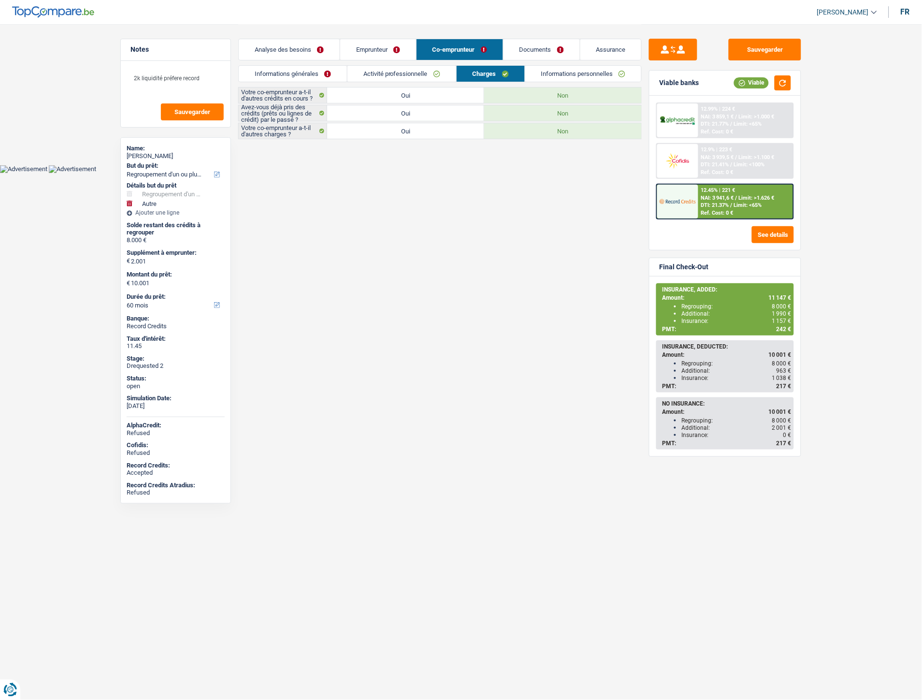
click at [429, 75] on link "Activité professionnelle" at bounding box center [401, 74] width 109 height 16
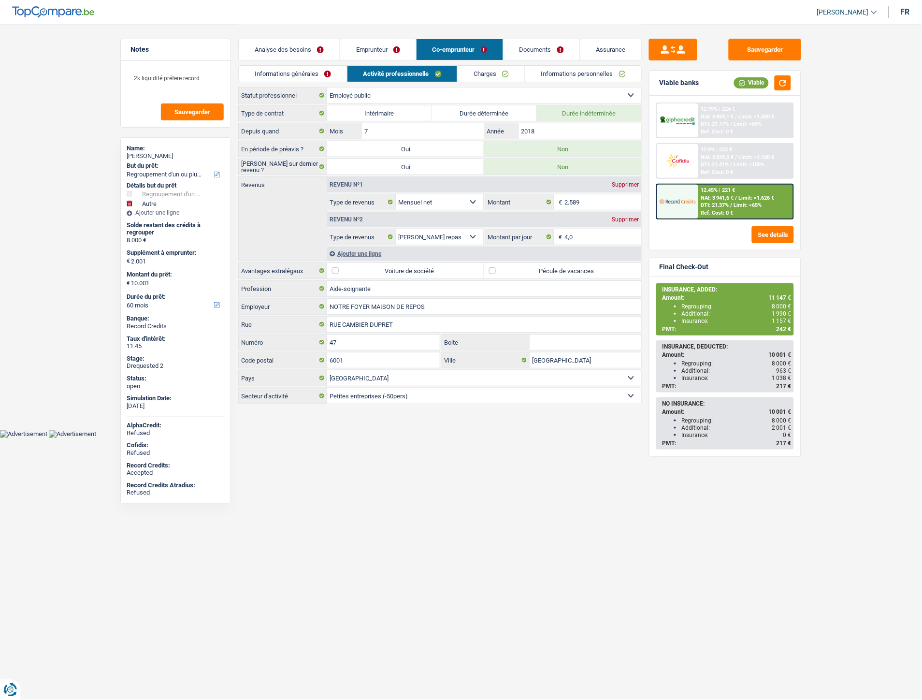
click at [371, 51] on link "Emprunteur" at bounding box center [378, 49] width 76 height 21
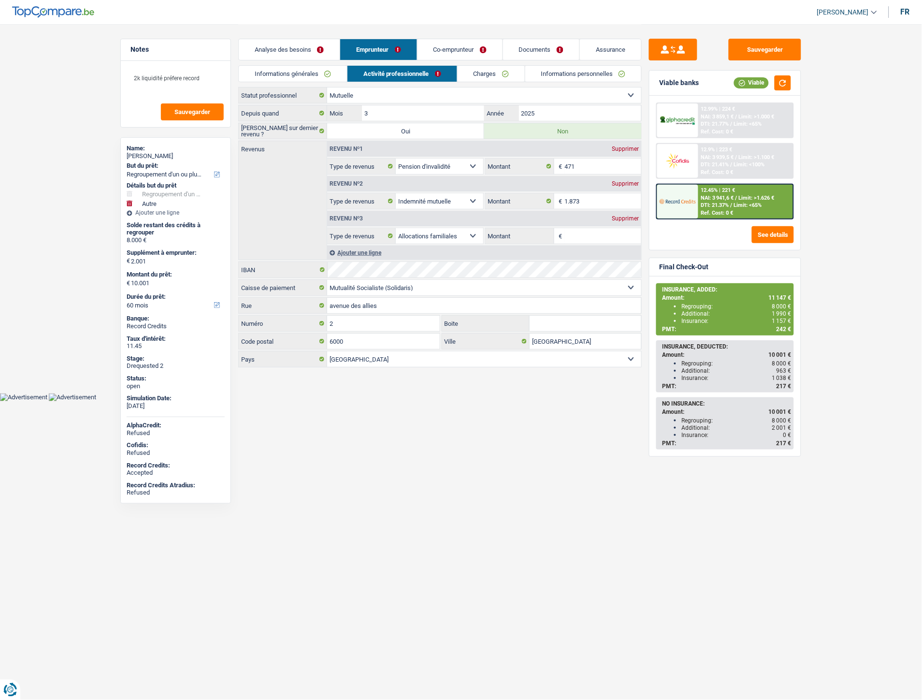
click at [481, 73] on link "Charges" at bounding box center [491, 74] width 67 height 16
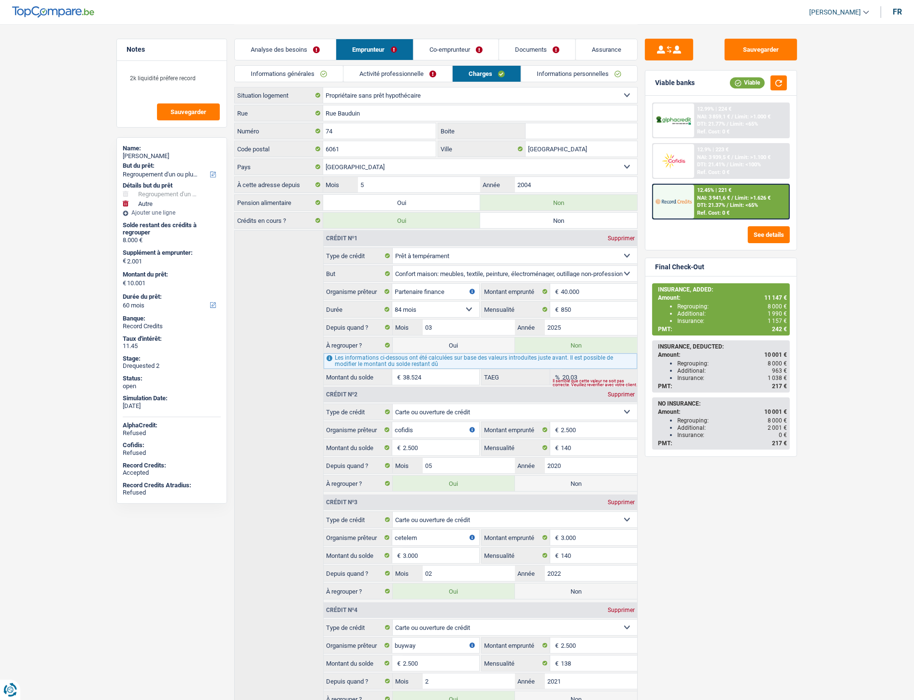
click at [400, 68] on link "Activité professionnelle" at bounding box center [398, 74] width 109 height 16
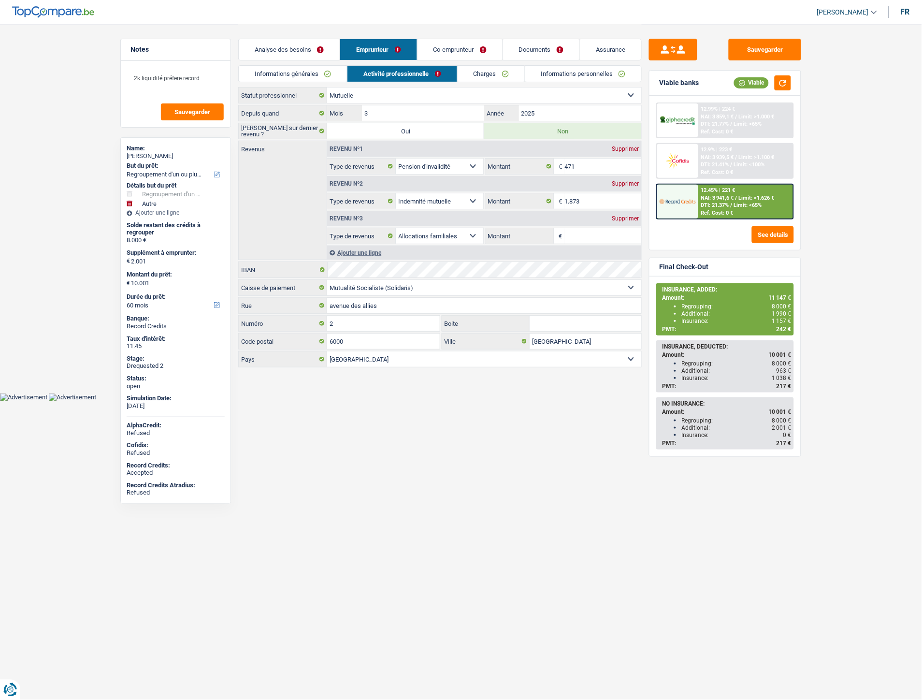
click at [483, 71] on link "Charges" at bounding box center [491, 74] width 67 height 16
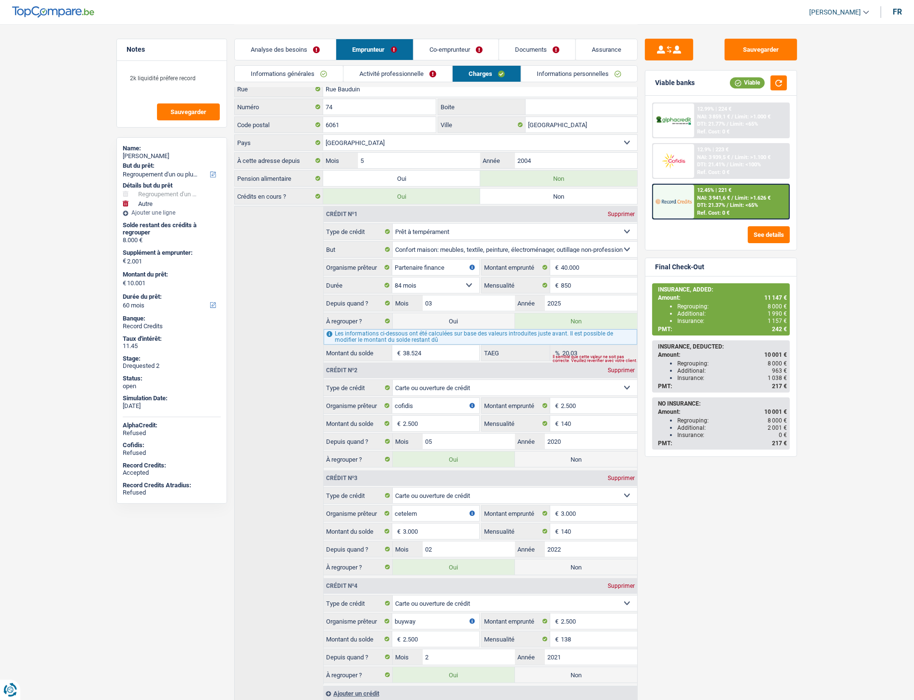
scroll to position [61, 0]
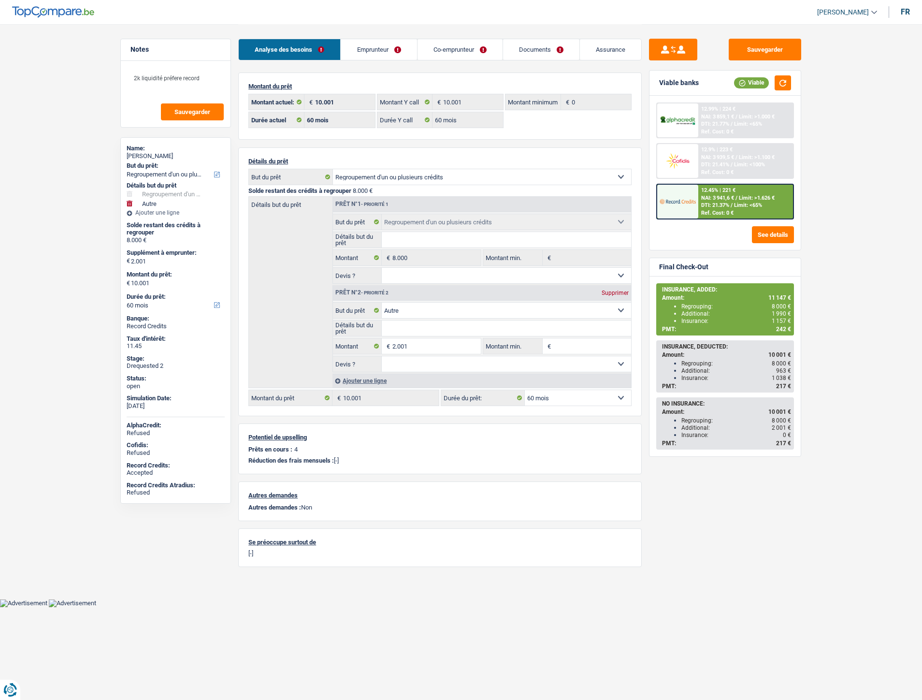
select select "refinancing"
select select "other"
select select "60"
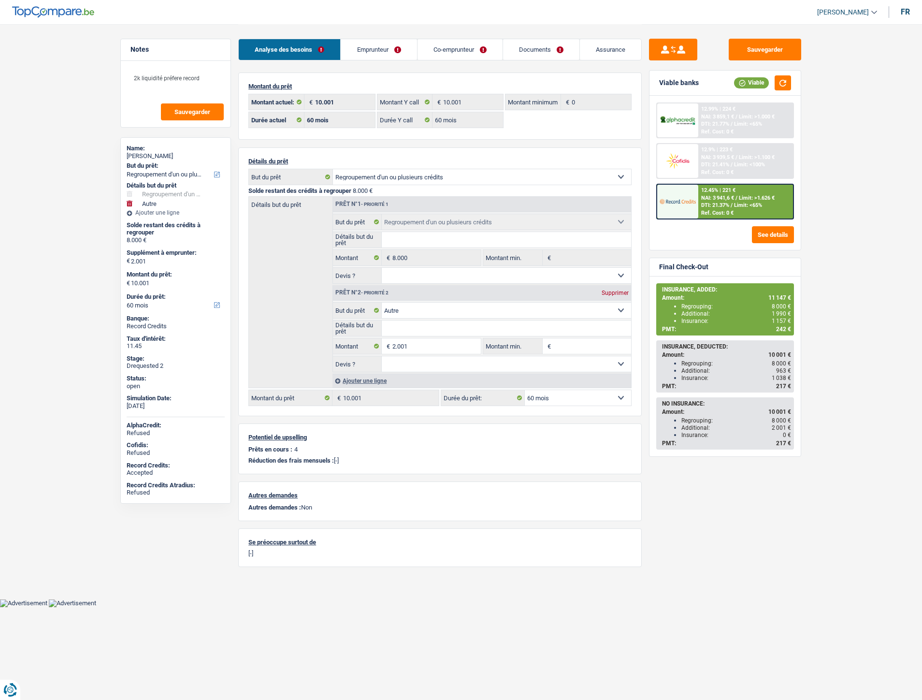
select select "60"
select select "refinancing"
select select "other"
select select "60"
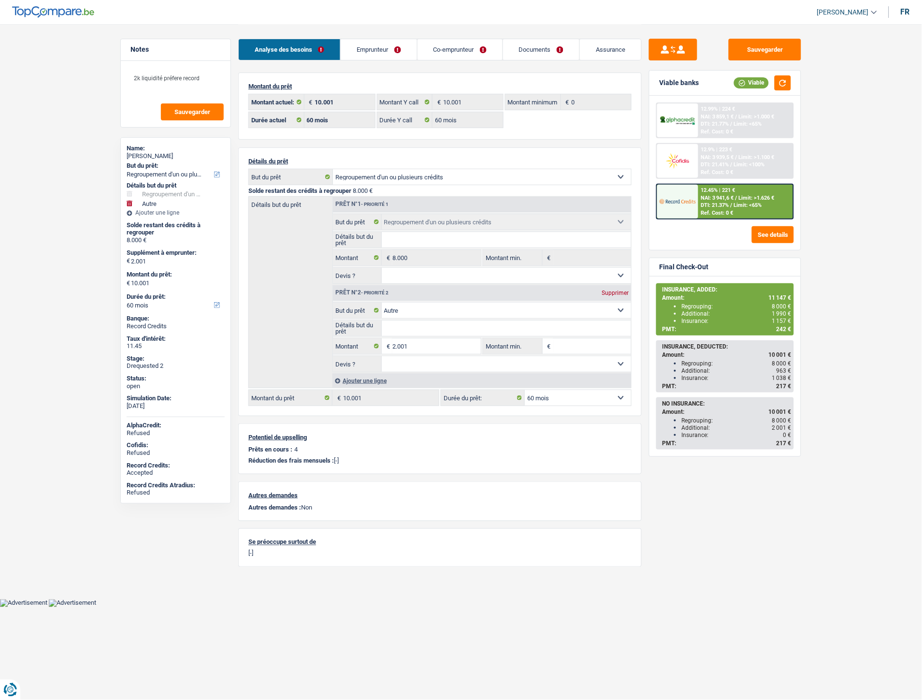
click at [531, 47] on link "Documents" at bounding box center [541, 49] width 76 height 21
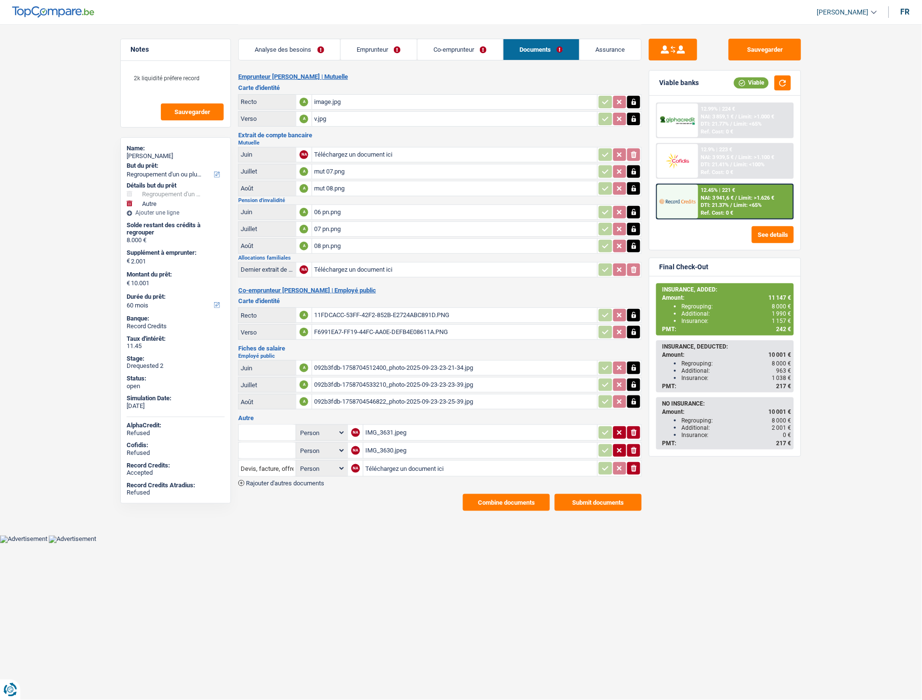
click at [389, 433] on td "IMG_3631.jpeg" at bounding box center [480, 432] width 234 height 16
click at [389, 427] on div "IMG_3631.jpeg" at bounding box center [480, 432] width 230 height 14
click at [368, 425] on div "IMG_3631.jpeg" at bounding box center [480, 432] width 230 height 14
click at [389, 461] on input "Téléchargez un document ici" at bounding box center [480, 468] width 230 height 14
type input "C:\fakepath\CB.jpeg"
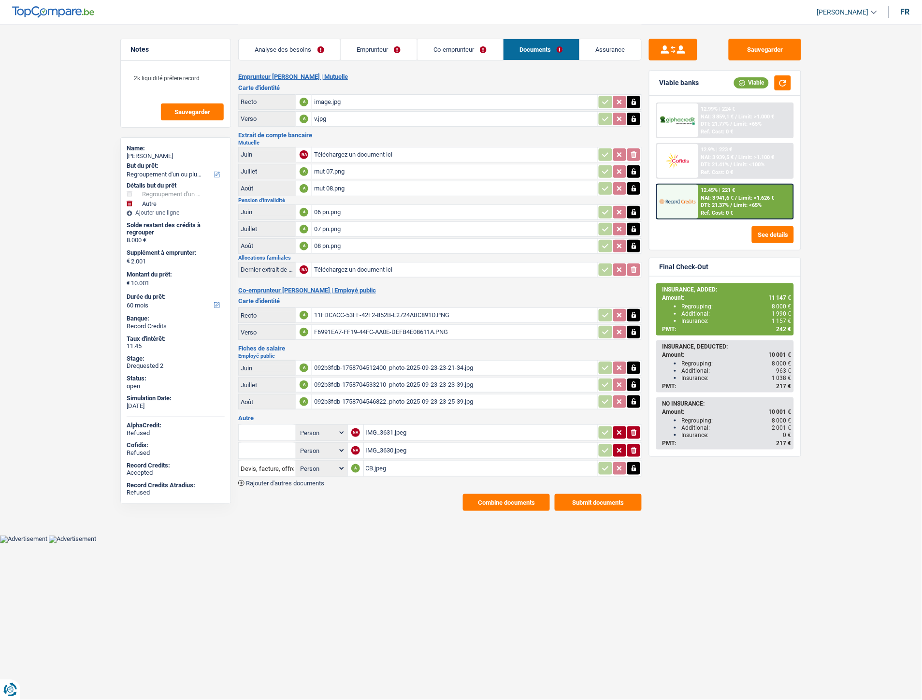
click at [283, 480] on span "Rajouter d'autres documents" at bounding box center [285, 483] width 78 height 6
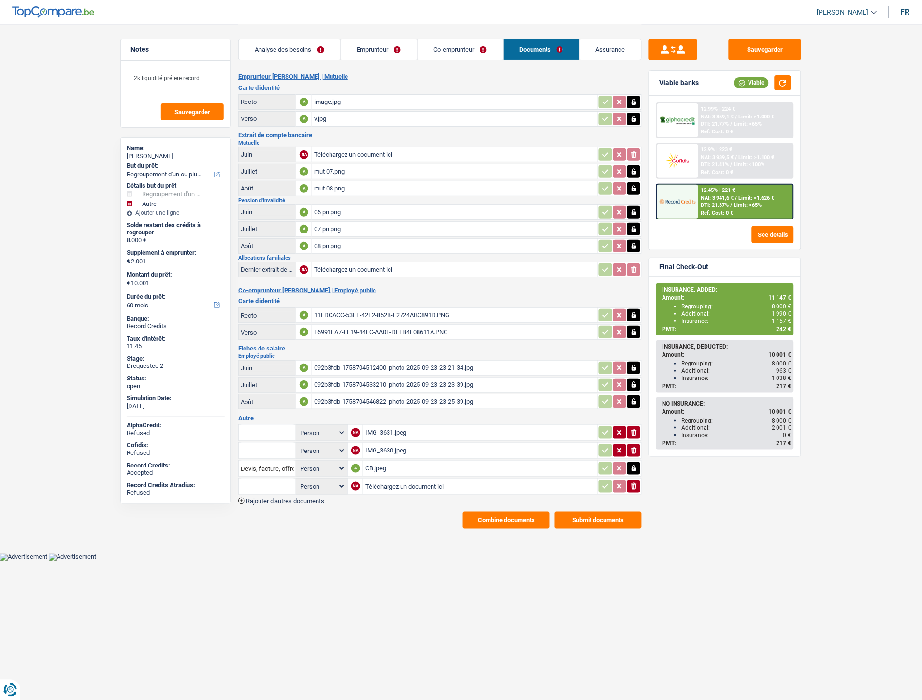
click at [283, 498] on span "Rajouter d'autres documents" at bounding box center [285, 501] width 78 height 6
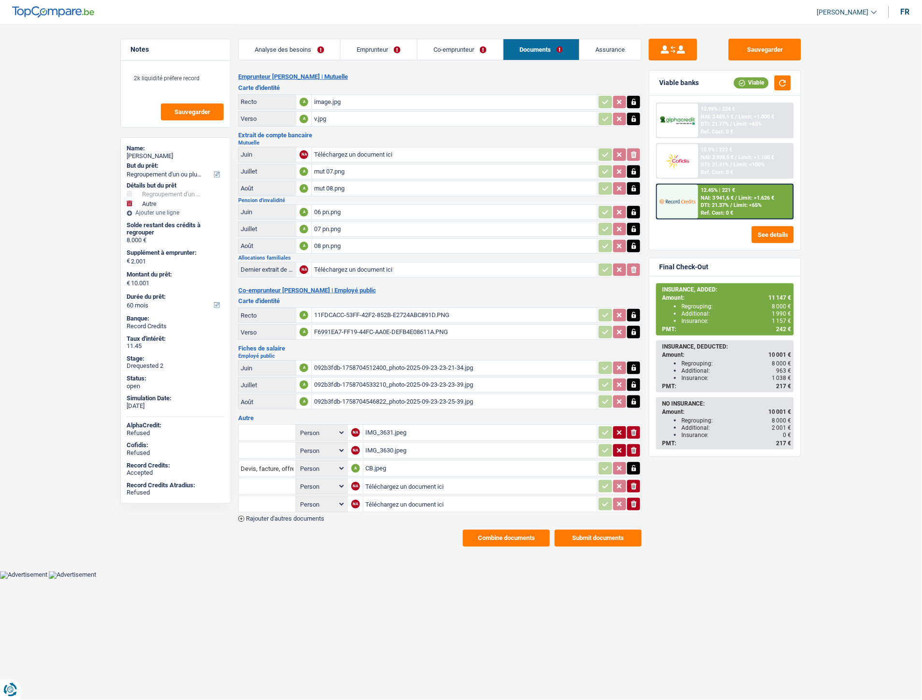
click at [283, 516] on span "Rajouter d'autres documents" at bounding box center [285, 519] width 78 height 6
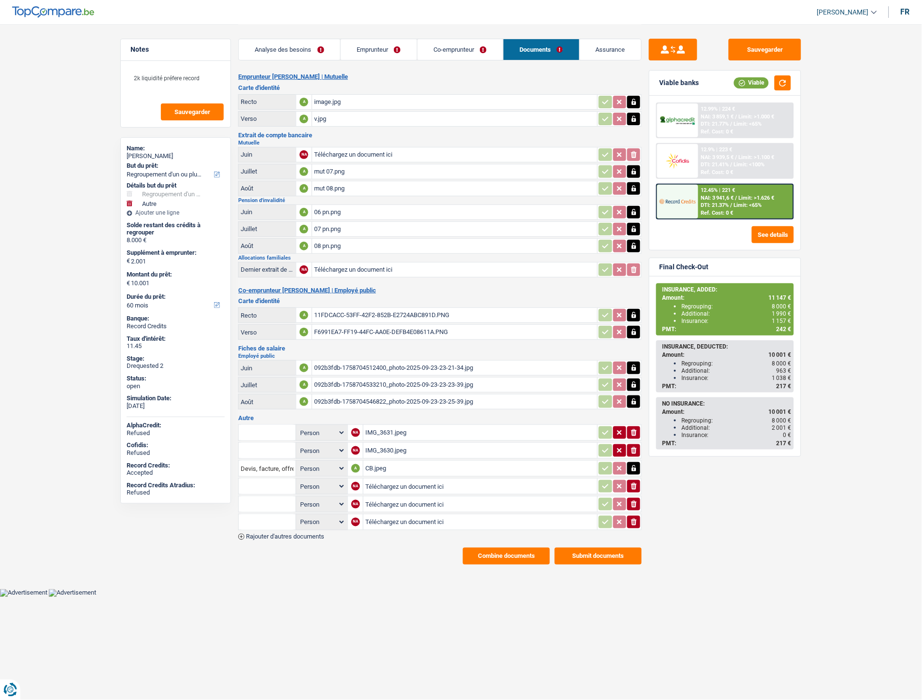
click at [397, 479] on input "Téléchargez un document ici" at bounding box center [480, 486] width 230 height 14
type input "C:\fakepath\buyway CARTE.png"
click at [406, 497] on input "Téléchargez un document ici" at bounding box center [480, 504] width 230 height 14
type input "C:\fakepath\Carte cora.png"
click at [393, 516] on input "Téléchargez un document ici" at bounding box center [480, 522] width 230 height 14
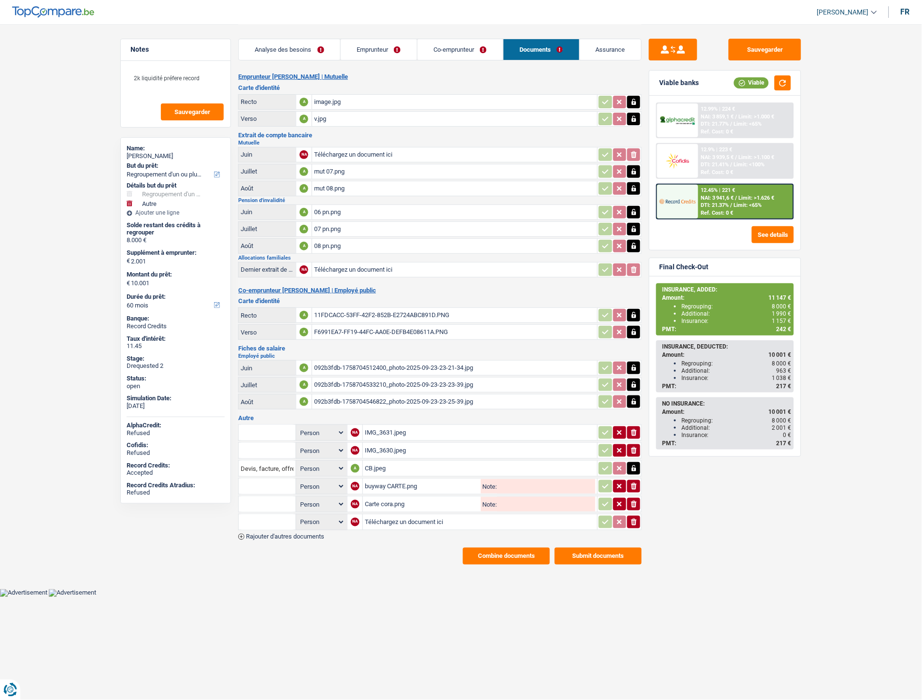
type input "C:\fakepath\Cofidis carte.png"
click at [283, 466] on input "Devis, facture, offre, bon de commande" at bounding box center [267, 467] width 53 height 15
click at [278, 481] on li "Carte bancaire" at bounding box center [293, 487] width 99 height 12
type input "Carte bancaire"
click at [278, 479] on input "text" at bounding box center [267, 485] width 53 height 15
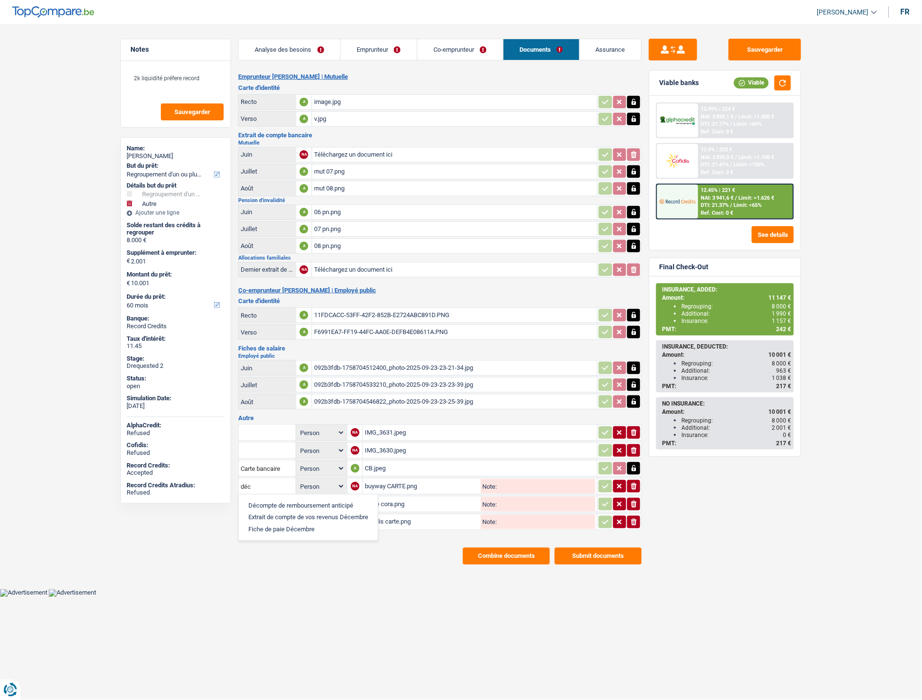
click at [277, 499] on li "Décompte de remboursement anticipé" at bounding box center [309, 505] width 130 height 12
type input "Décompte de remboursement anticipé"
click at [274, 496] on input "text" at bounding box center [267, 503] width 53 height 15
click at [271, 517] on li "Décompte de remboursement anticipé" at bounding box center [309, 523] width 130 height 12
type input "Décompte de remboursement anticipé"
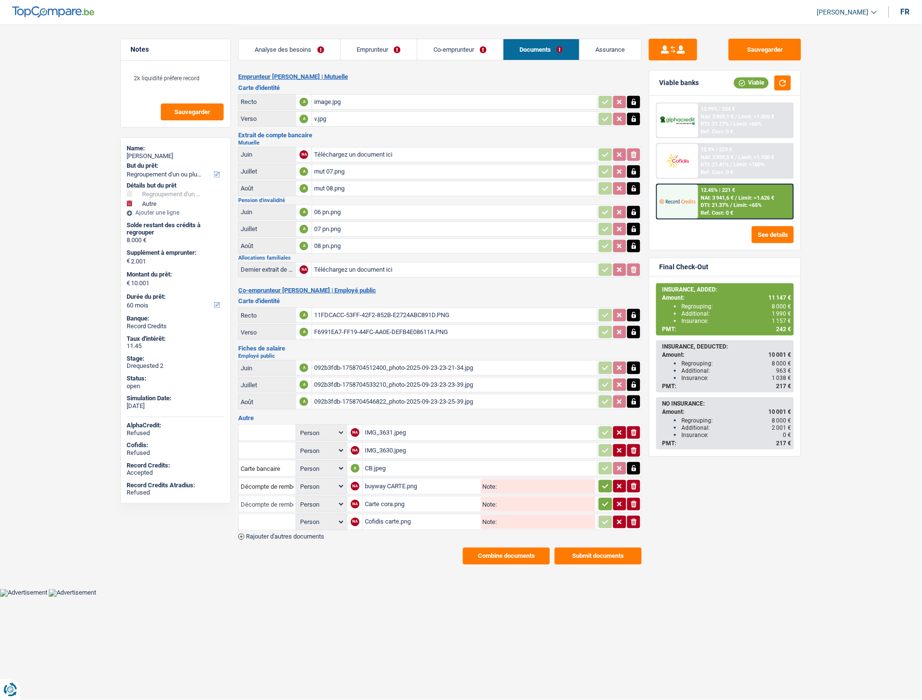
click at [265, 504] on input "Décompte de remboursement anticipé" at bounding box center [267, 503] width 53 height 15
drag, startPoint x: 219, startPoint y: 515, endPoint x: 235, endPoint y: 518, distance: 16.1
click at [219, 515] on div "Notes 2k liquidité préfere record Sauvegarder Name: [PERSON_NAME] But du prêt: …" at bounding box center [175, 362] width 125 height 646
click at [254, 518] on input "text" at bounding box center [267, 521] width 53 height 15
click at [268, 535] on li "Décompte de remboursement anticipé" at bounding box center [309, 541] width 130 height 12
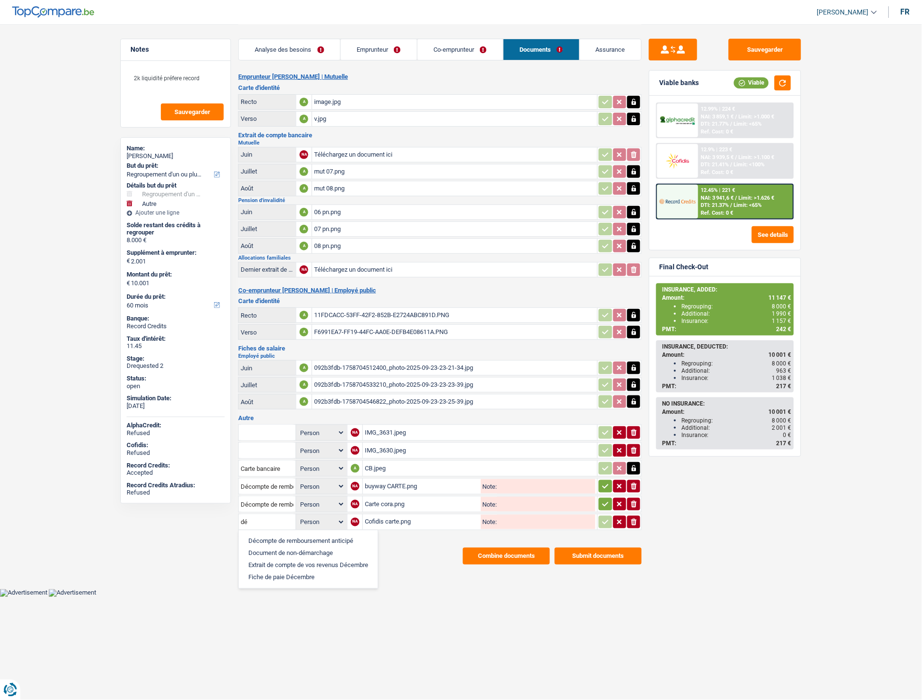
type input "Décompte de remboursement anticipé"
click at [606, 484] on icon "button" at bounding box center [606, 486] width 6 height 4
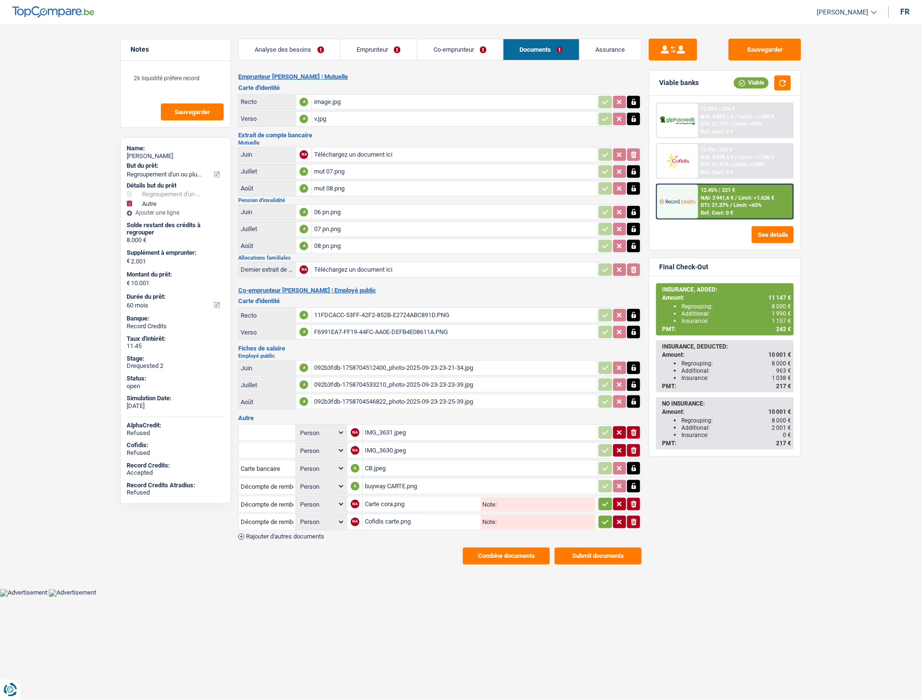
click at [604, 499] on icon "button" at bounding box center [606, 504] width 8 height 10
click at [604, 517] on icon "button" at bounding box center [606, 522] width 8 height 10
click at [750, 50] on button "Sauvegarder" at bounding box center [765, 50] width 72 height 22
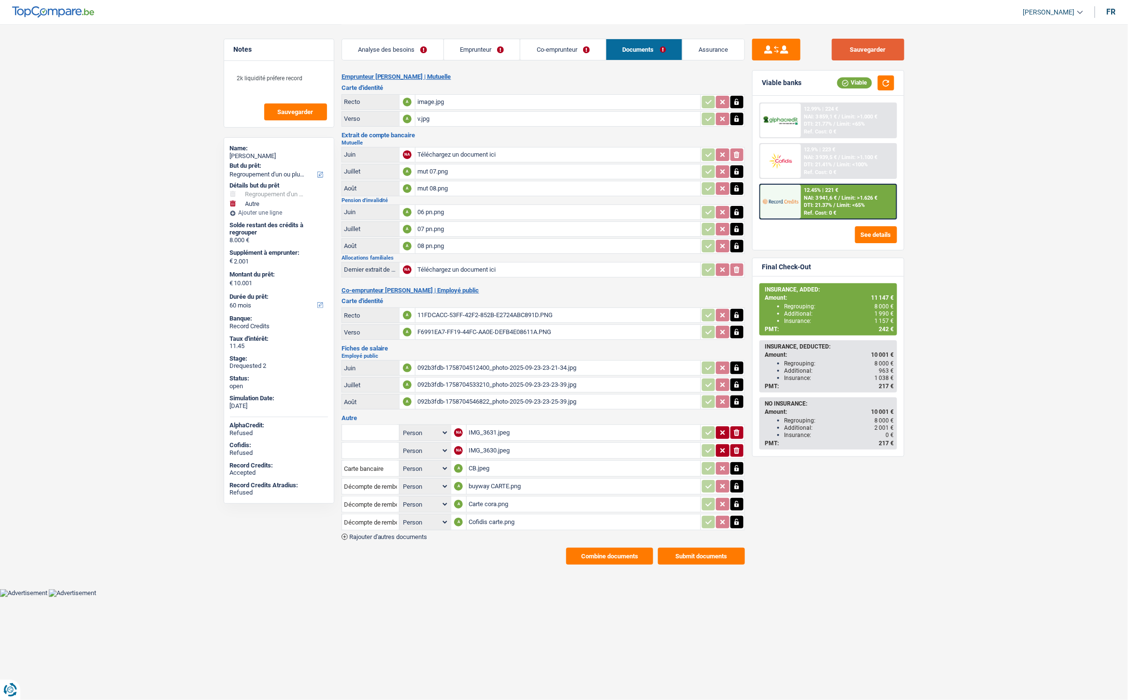
click at [878, 51] on button "Sauvegarder" at bounding box center [868, 50] width 72 height 22
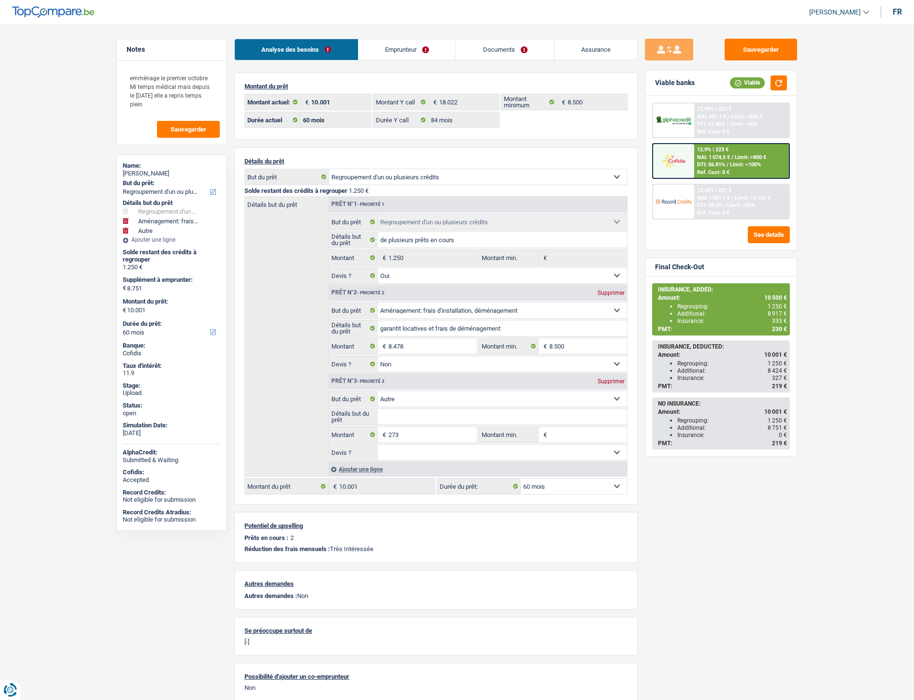
select select "refinancing"
select select "movingOrInstallation"
select select "other"
select select "60"
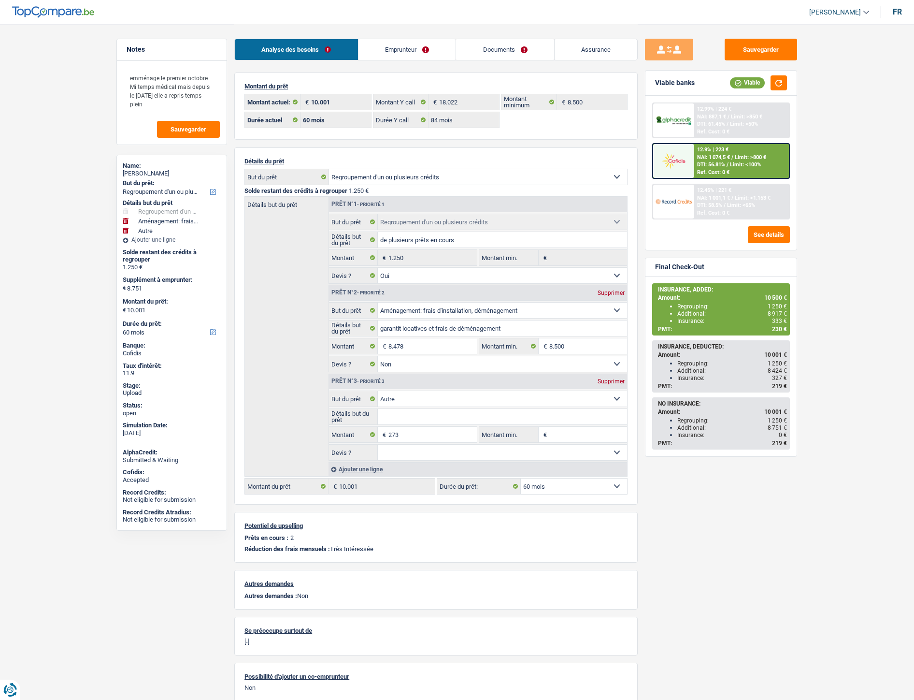
select select "32"
select select "single"
select select "rents"
select select "BE"
select select "cardOrCredit"
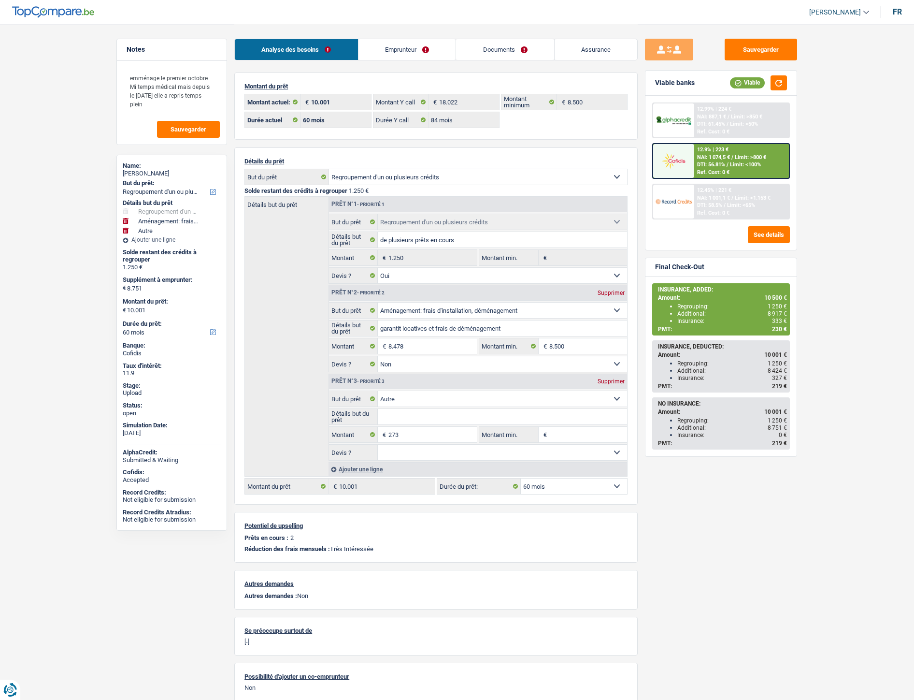
select select "personalLoan"
select select "other"
select select "48"
drag, startPoint x: 0, startPoint y: 0, endPoint x: 404, endPoint y: 50, distance: 407.1
click at [400, 49] on link "Emprunteur" at bounding box center [408, 49] width 98 height 21
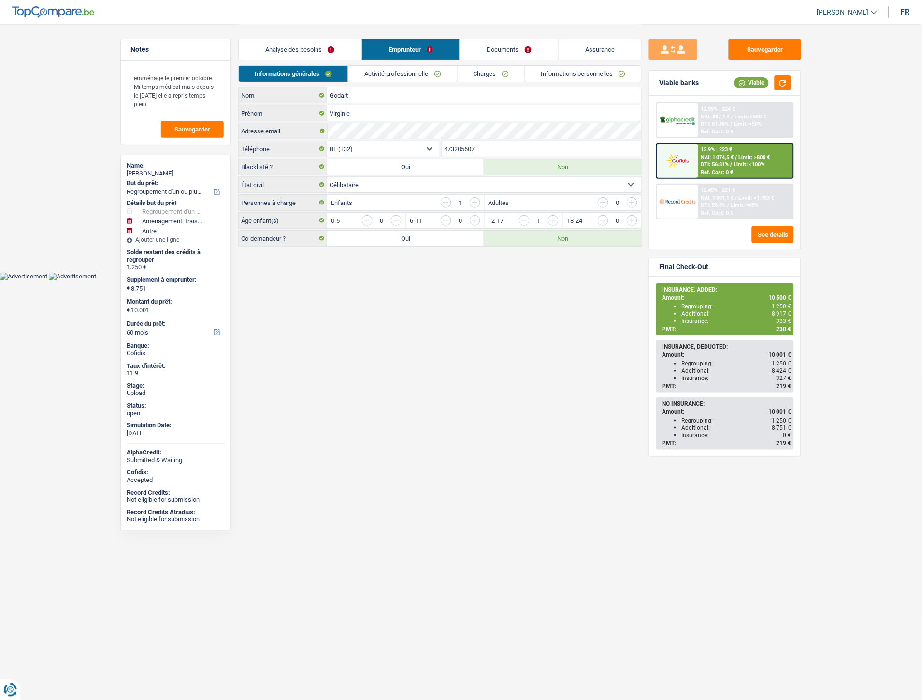
click at [474, 71] on link "Charges" at bounding box center [491, 74] width 67 height 16
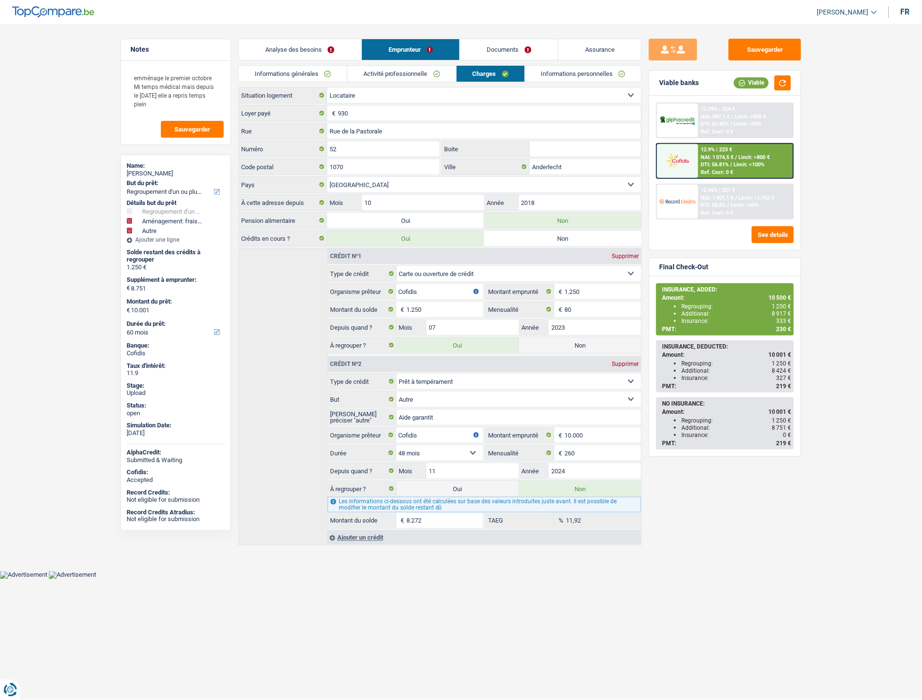
click at [508, 40] on link "Documents" at bounding box center [509, 49] width 98 height 21
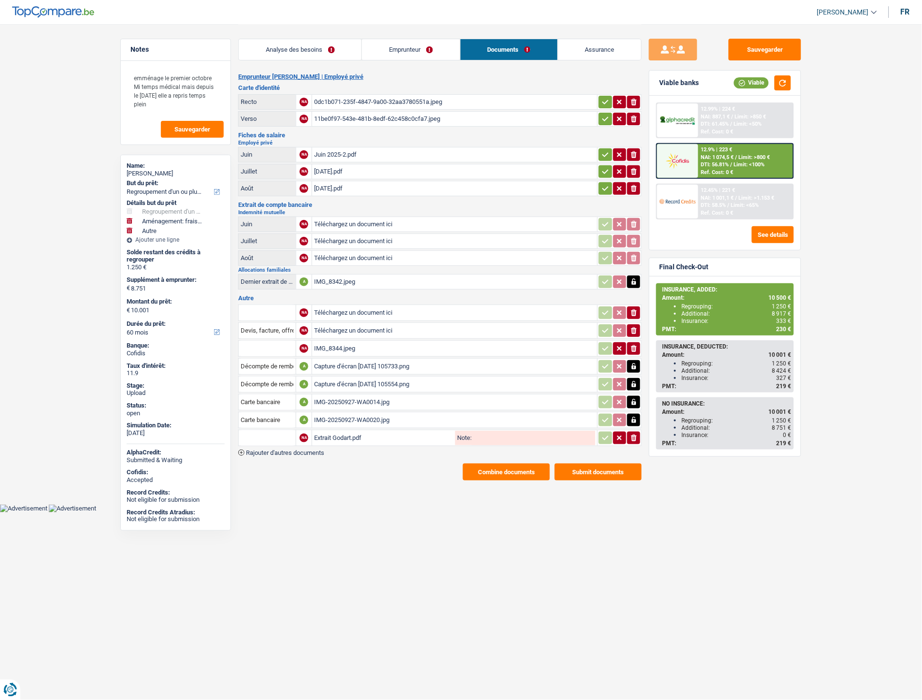
click at [369, 359] on div "Capture d'écran 2025-09-26 105733.png" at bounding box center [454, 366] width 281 height 14
click at [368, 396] on div "IMG-20250927-WA0014.jpg" at bounding box center [454, 402] width 281 height 14
click at [345, 360] on div "Capture d'écran 2025-09-26 105733.png" at bounding box center [454, 366] width 281 height 14
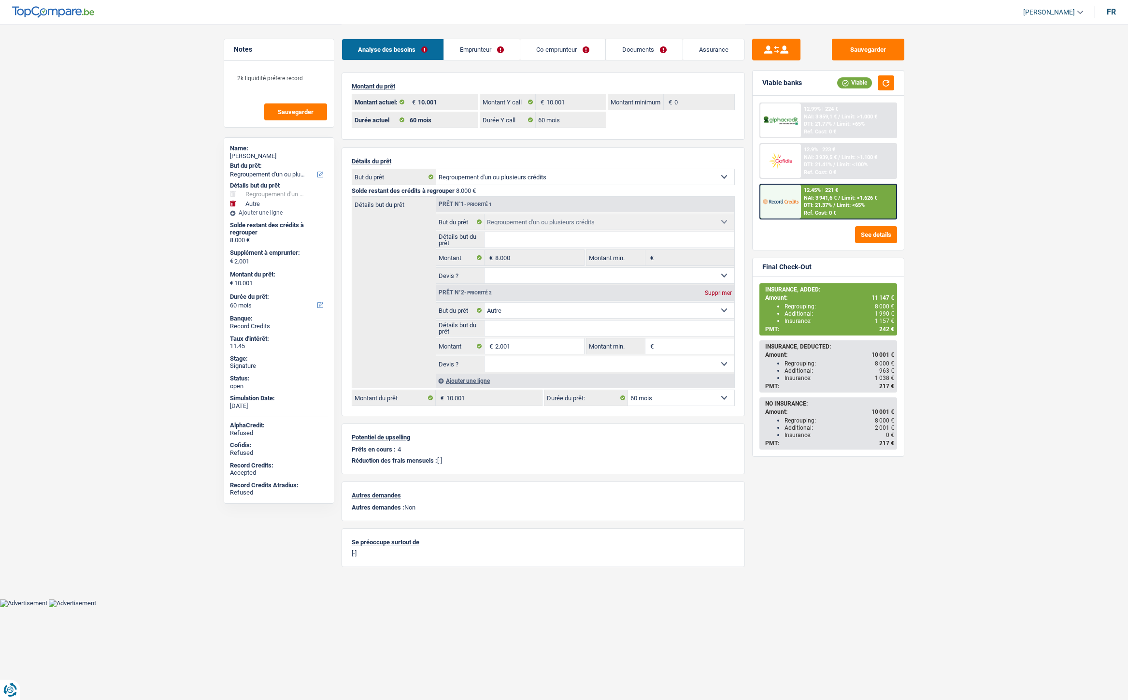
select select "refinancing"
select select "other"
select select "60"
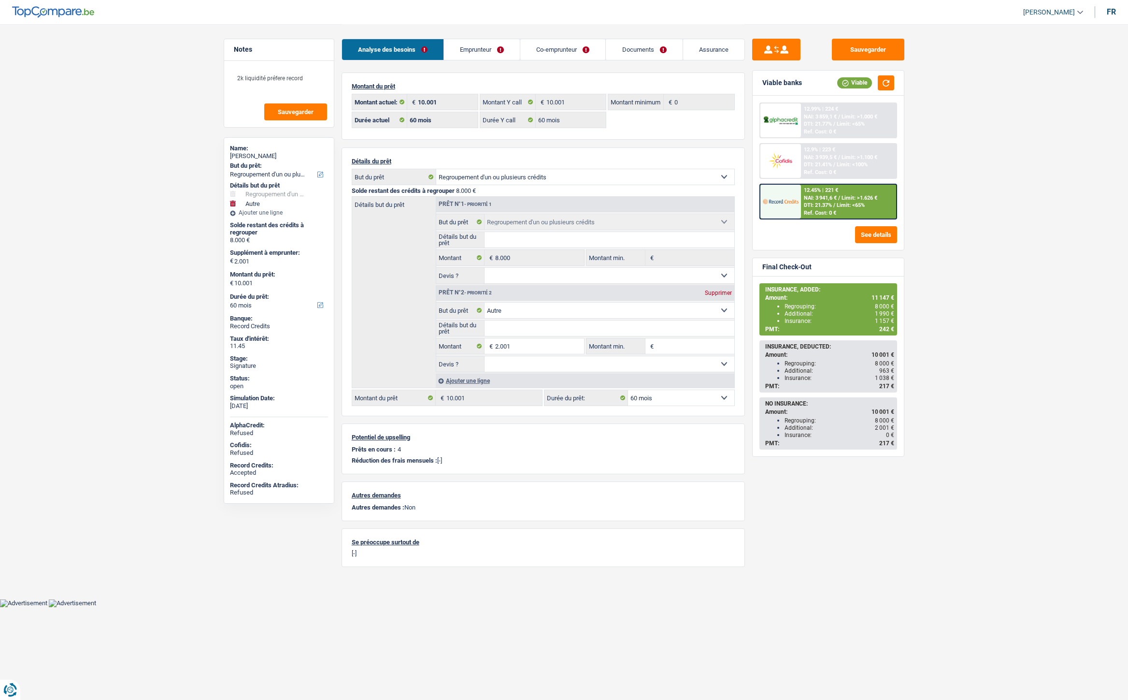
select select "60"
select select "refinancing"
select select "other"
select select "60"
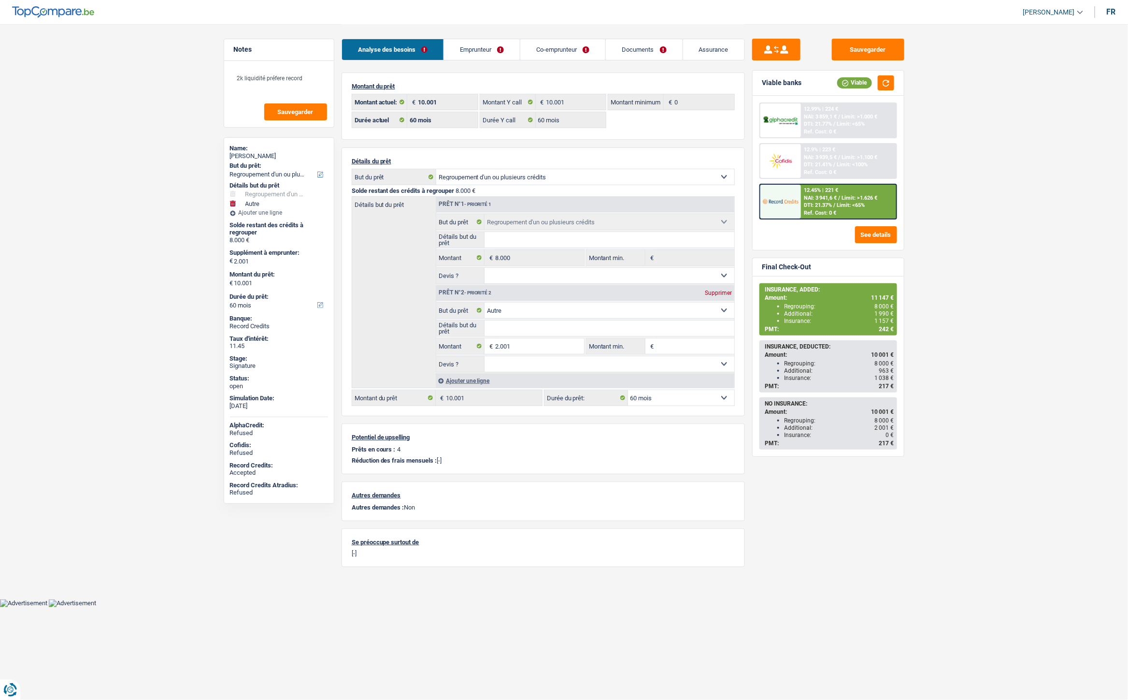
click at [638, 47] on link "Documents" at bounding box center [644, 49] width 76 height 21
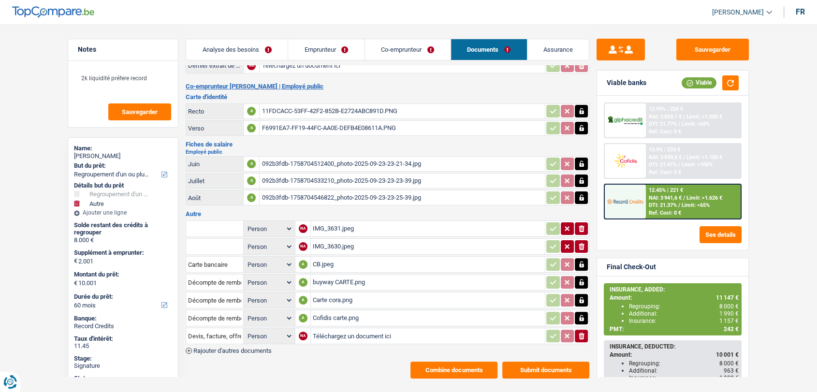
scroll to position [204, 0]
click at [319, 274] on div "buyway CARTE.png" at bounding box center [428, 281] width 230 height 14
click at [332, 43] on link "Emprunteur" at bounding box center [326, 49] width 76 height 21
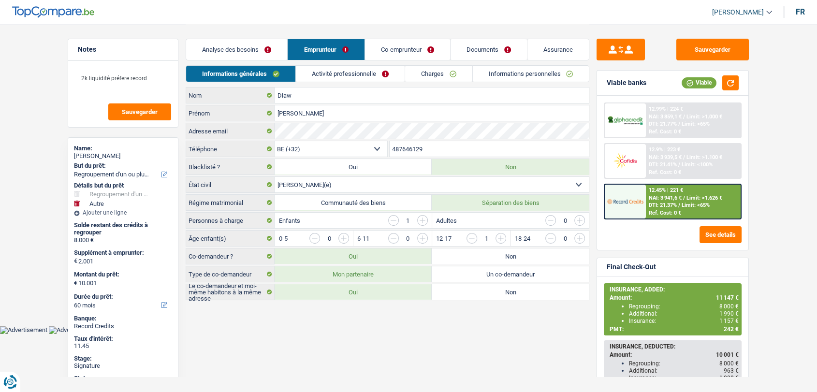
scroll to position [0, 0]
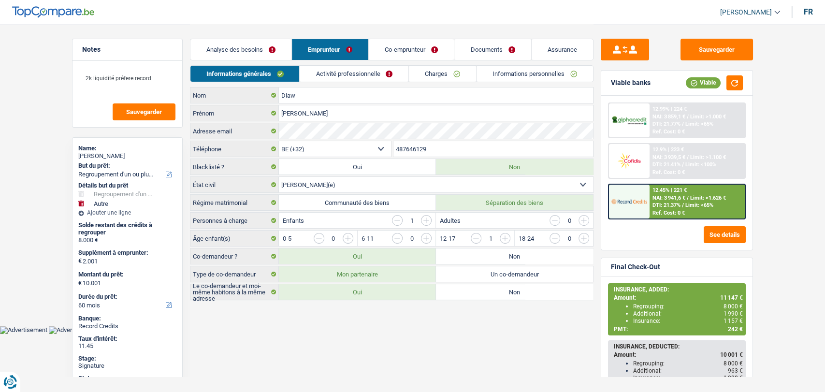
click at [433, 70] on link "Charges" at bounding box center [442, 74] width 67 height 16
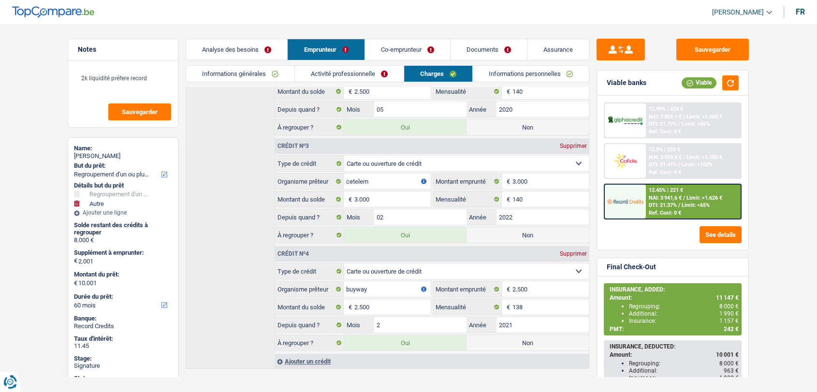
scroll to position [358, 0]
click at [476, 53] on link "Documents" at bounding box center [488, 49] width 76 height 21
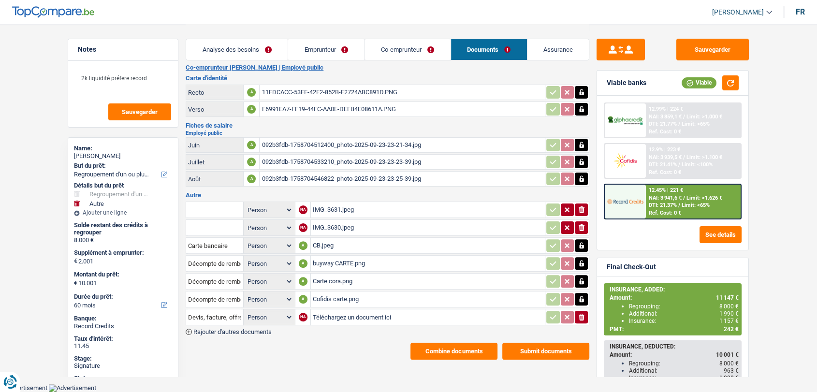
scroll to position [216, 0]
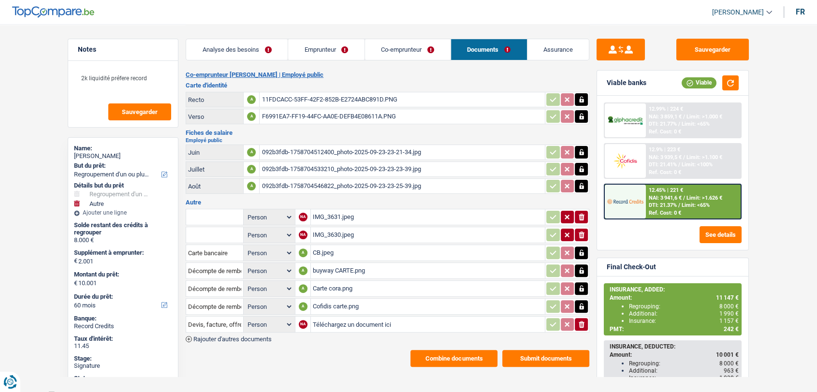
click at [332, 299] on div "Cofidis carte.png" at bounding box center [428, 306] width 230 height 14
click at [329, 283] on div "Carte cora.png" at bounding box center [428, 288] width 230 height 14
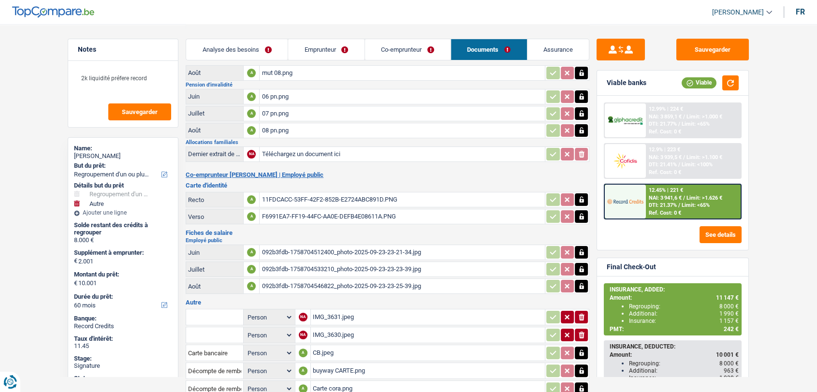
scroll to position [114, 0]
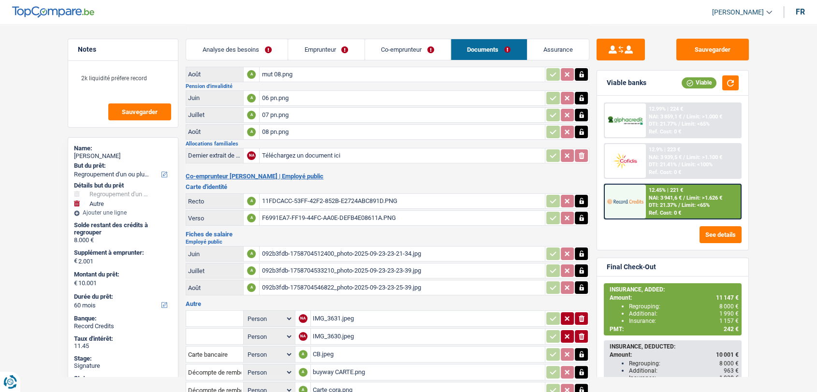
click at [296, 248] on div "092b3fdb-1758704512400_photo-2025-09-23-23-21-34.jpg" at bounding box center [401, 253] width 281 height 14
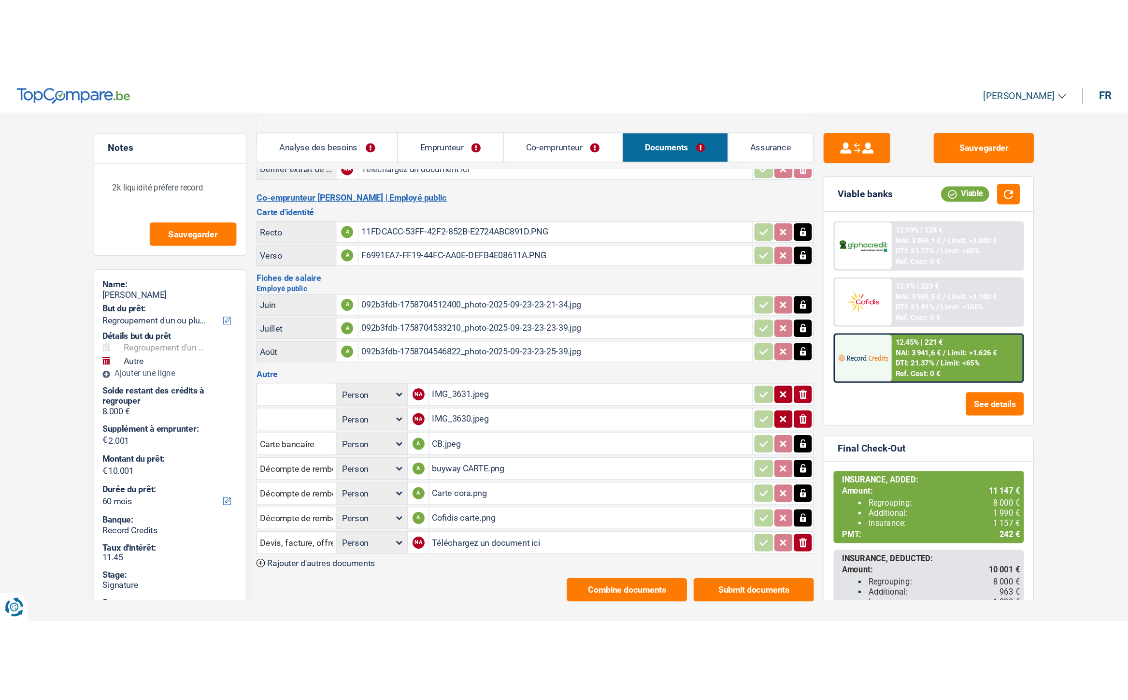
scroll to position [0, 0]
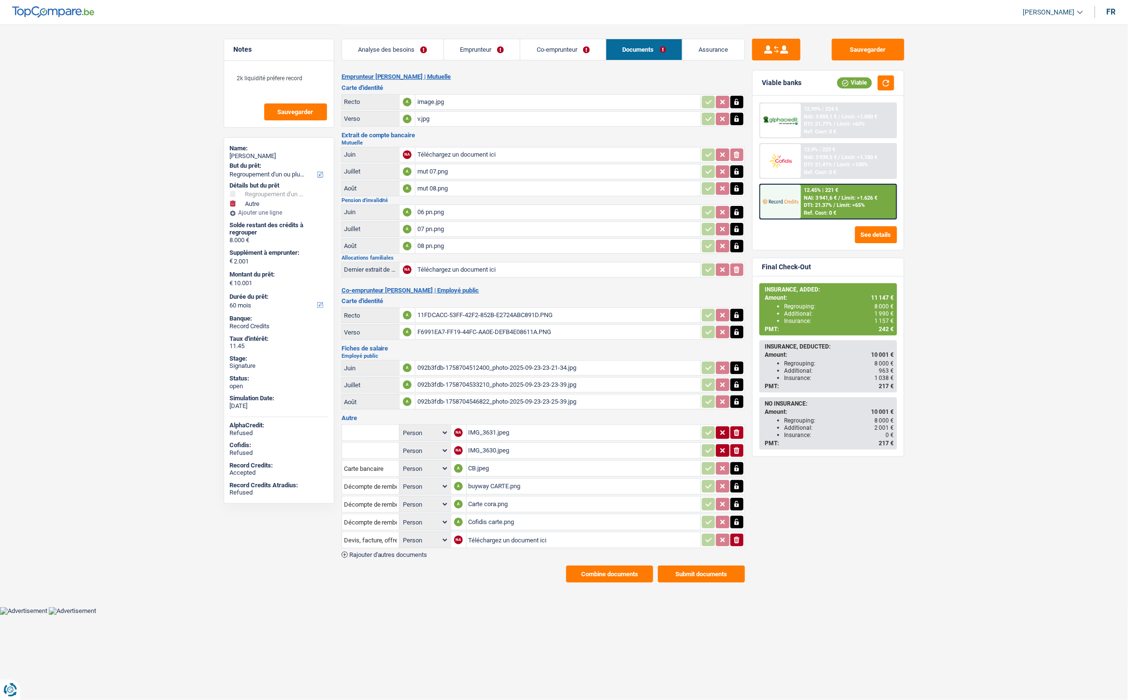
click at [486, 515] on div "Cofidis carte.png" at bounding box center [584, 522] width 230 height 14
click at [481, 497] on div "Carte cora.png" at bounding box center [584, 504] width 230 height 14
click at [487, 479] on div "buyway CARTE.png" at bounding box center [584, 486] width 230 height 14
click at [110, 293] on main "Notes 2k liquidité préfere record Sauvegarder Name: [PERSON_NAME] But du prêt: …" at bounding box center [564, 303] width 1128 height 606
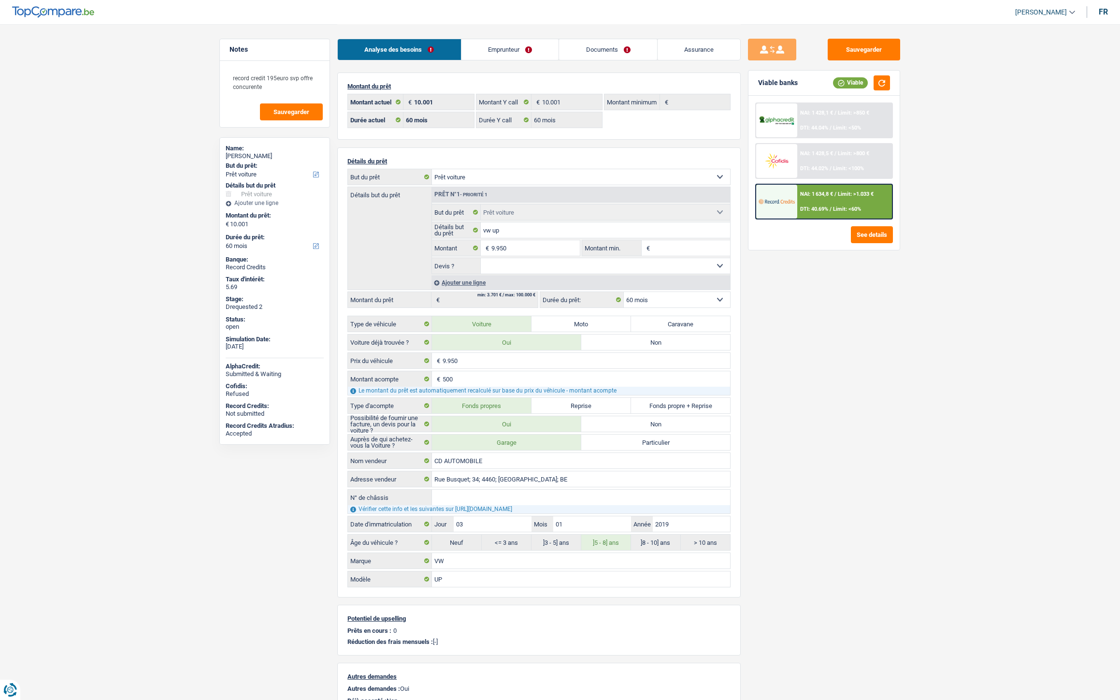
select select "car"
select select "60"
drag, startPoint x: 0, startPoint y: 0, endPoint x: 602, endPoint y: 56, distance: 604.6
click at [603, 48] on link "Documents" at bounding box center [608, 49] width 98 height 21
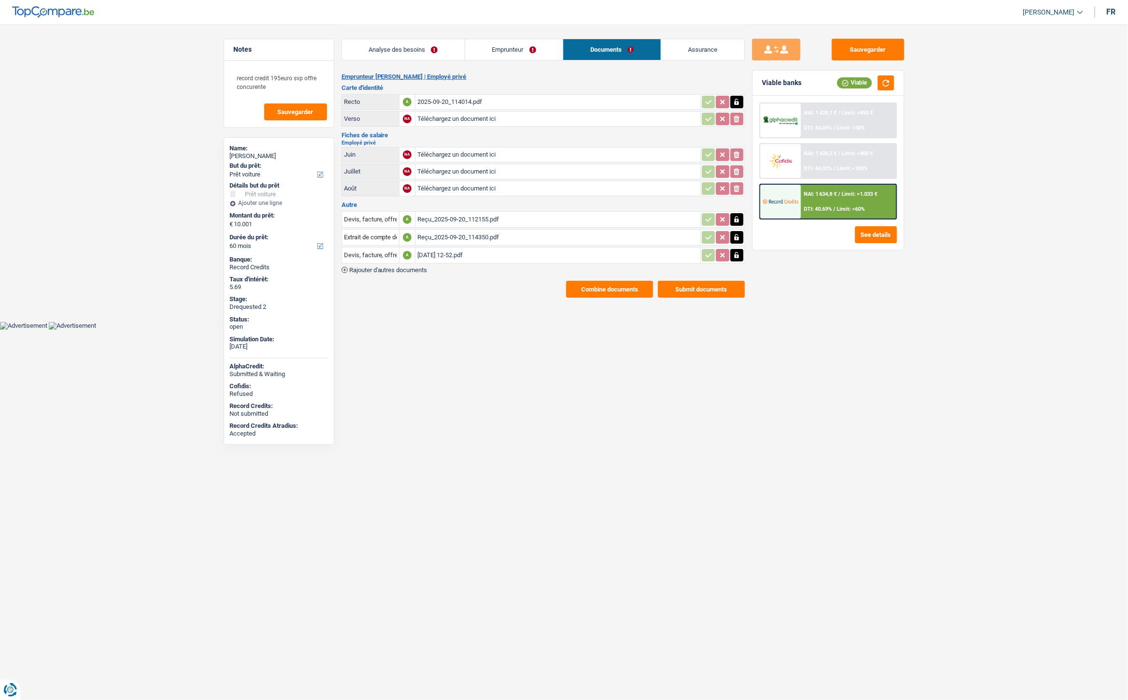
click at [469, 253] on div "2025-09-26 12-52.pdf" at bounding box center [557, 255] width 281 height 14
click at [437, 214] on div "Reçu_2025-09-20_112155.pdf" at bounding box center [557, 219] width 281 height 14
click at [457, 251] on div "2025-09-26 12-52.pdf" at bounding box center [557, 255] width 281 height 14
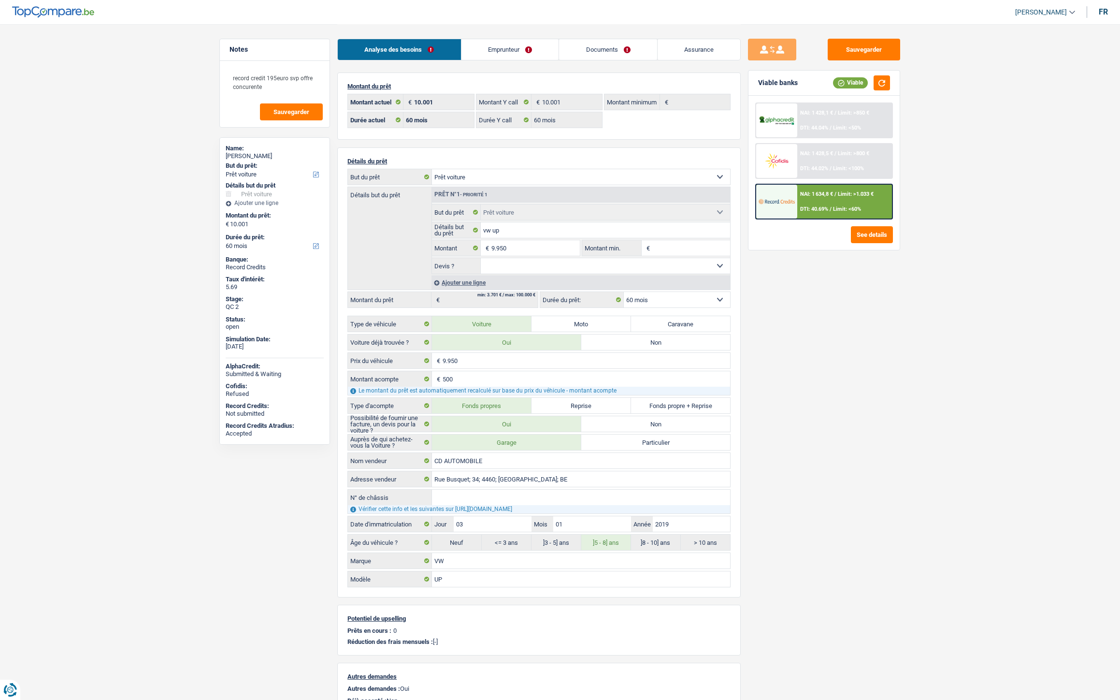
select select "car"
select select "60"
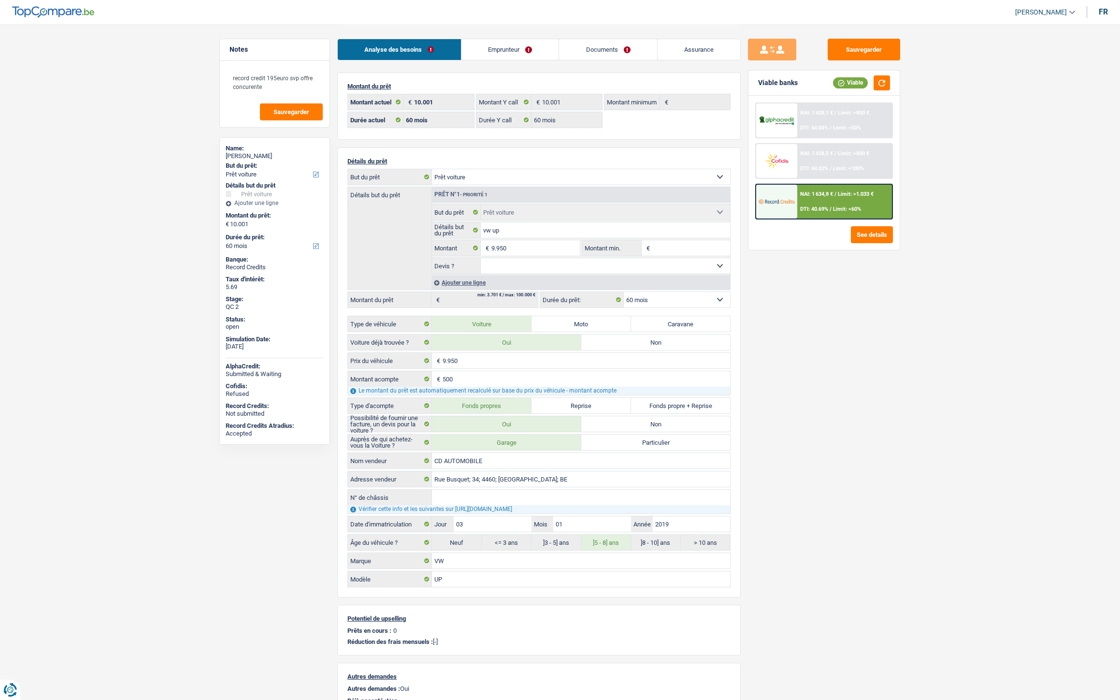
select select "car"
select select "60"
select select "32"
select select "single"
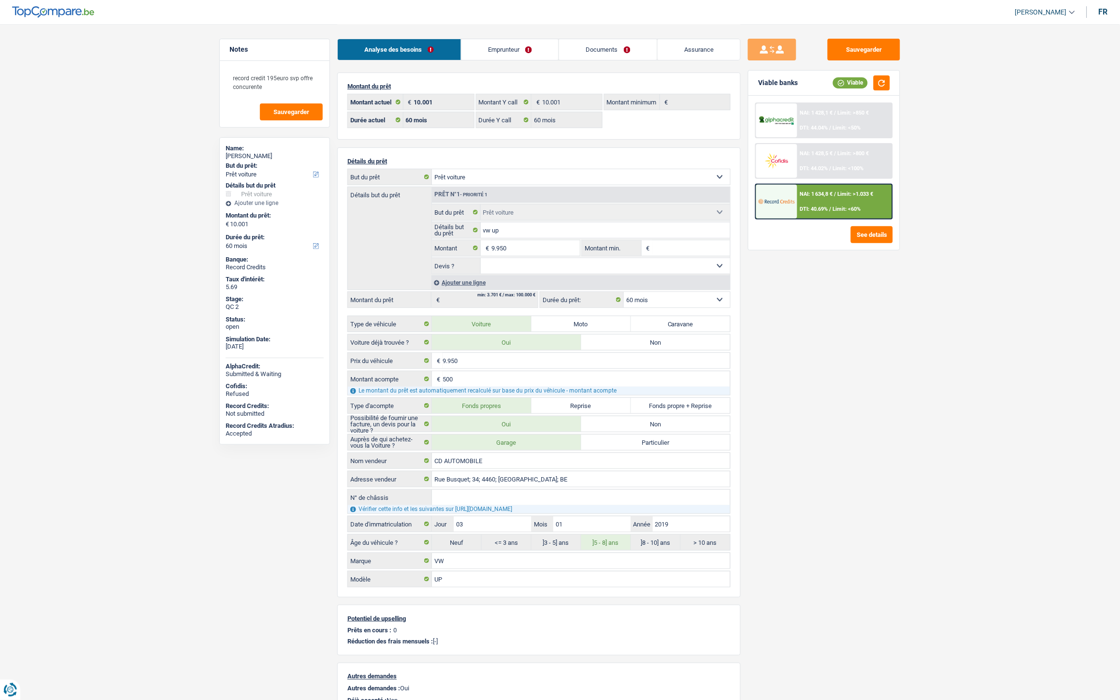
click at [595, 46] on link "Documents" at bounding box center [608, 49] width 98 height 21
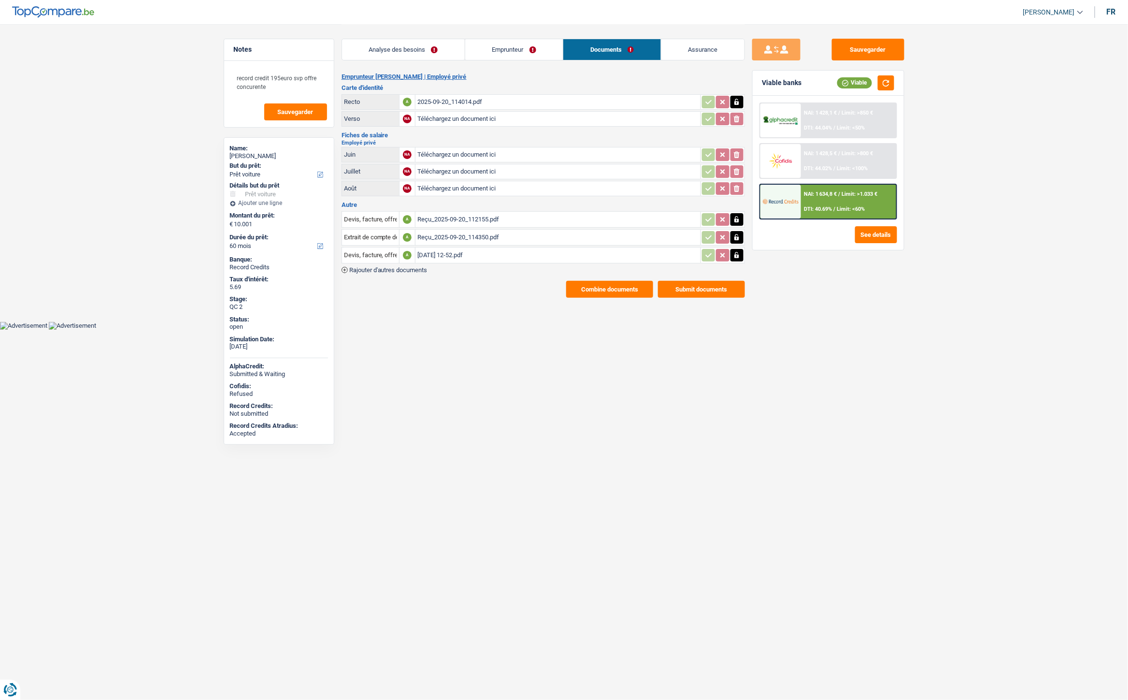
click at [412, 52] on link "Analyse des besoins" at bounding box center [403, 49] width 123 height 21
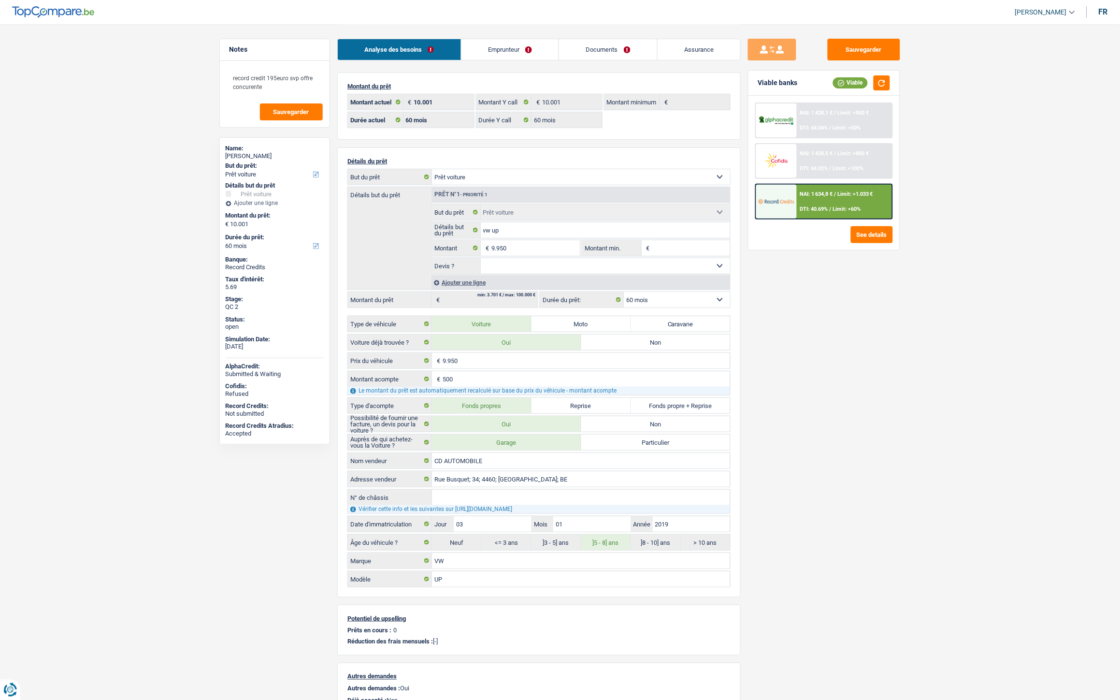
click at [523, 52] on link "Emprunteur" at bounding box center [510, 49] width 98 height 21
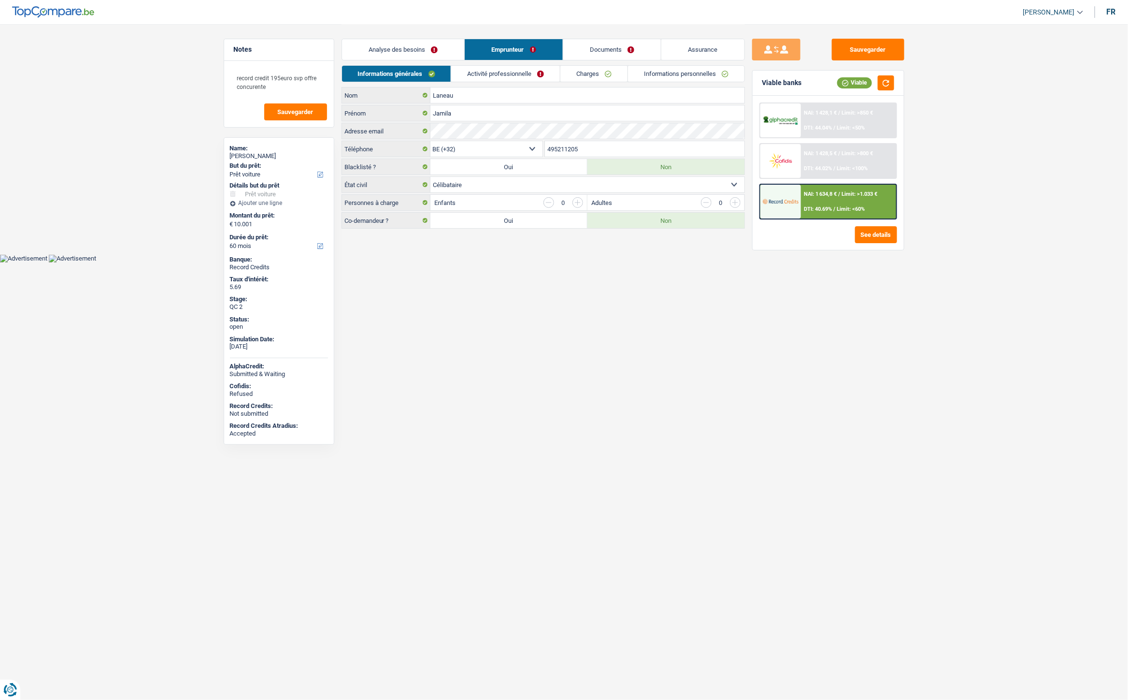
click at [600, 81] on link "Charges" at bounding box center [594, 74] width 67 height 16
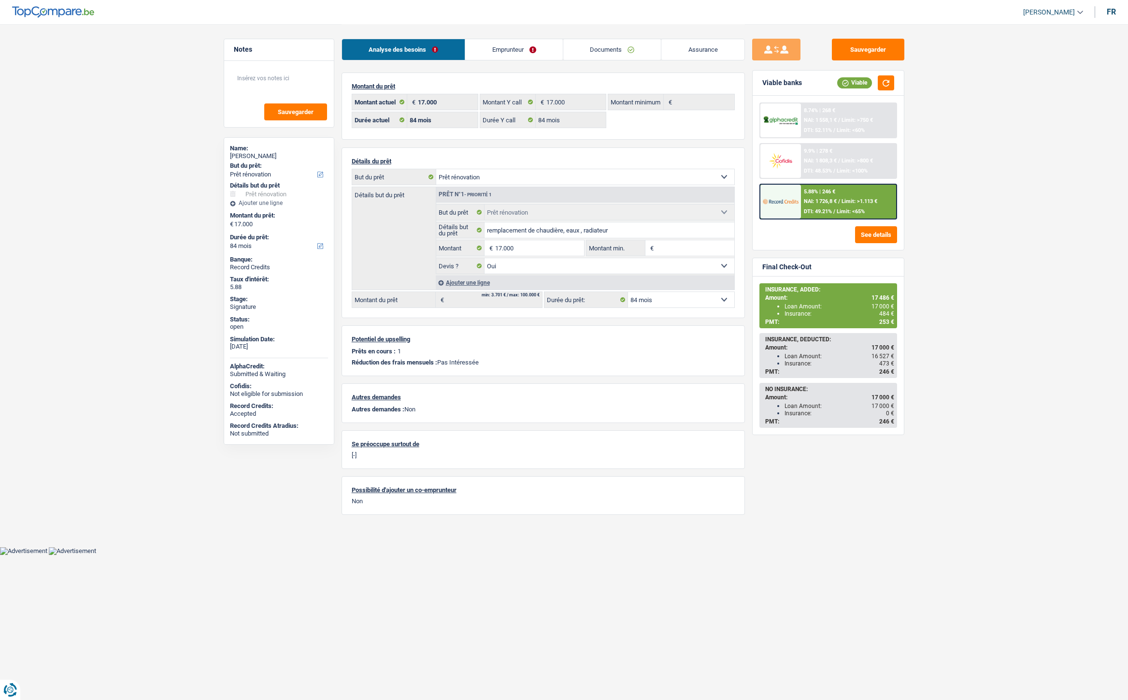
select select "renovation"
select select "84"
select select "32"
select select "single"
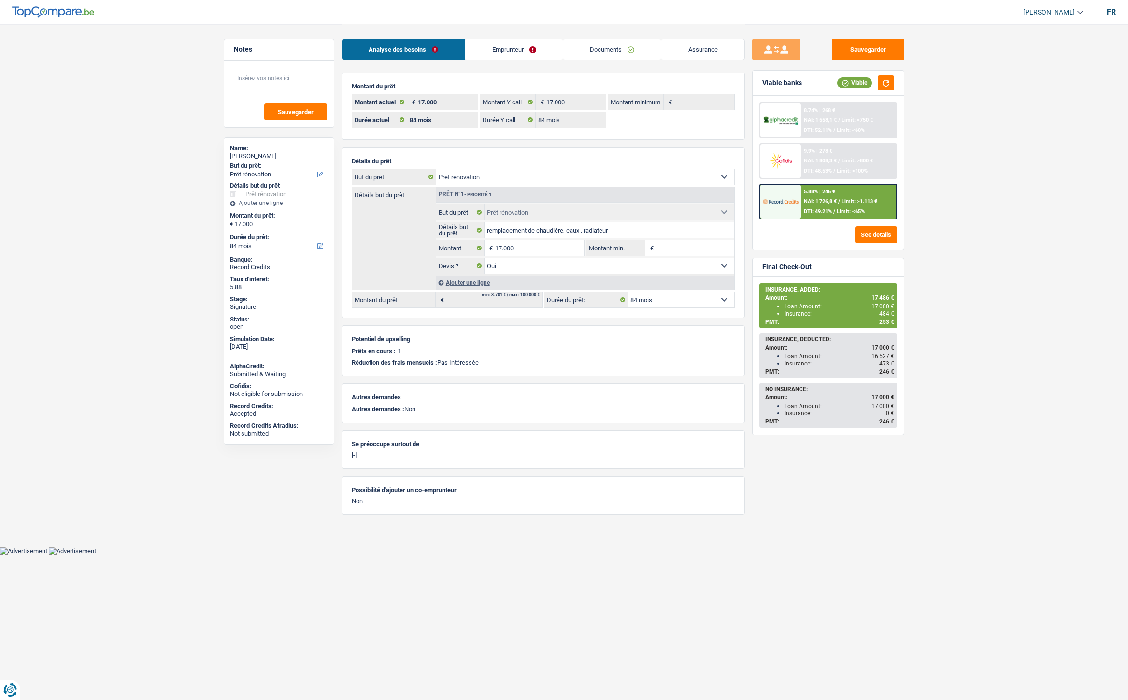
drag, startPoint x: 0, startPoint y: 0, endPoint x: 525, endPoint y: 47, distance: 527.3
click at [525, 47] on link "Emprunteur" at bounding box center [514, 49] width 98 height 21
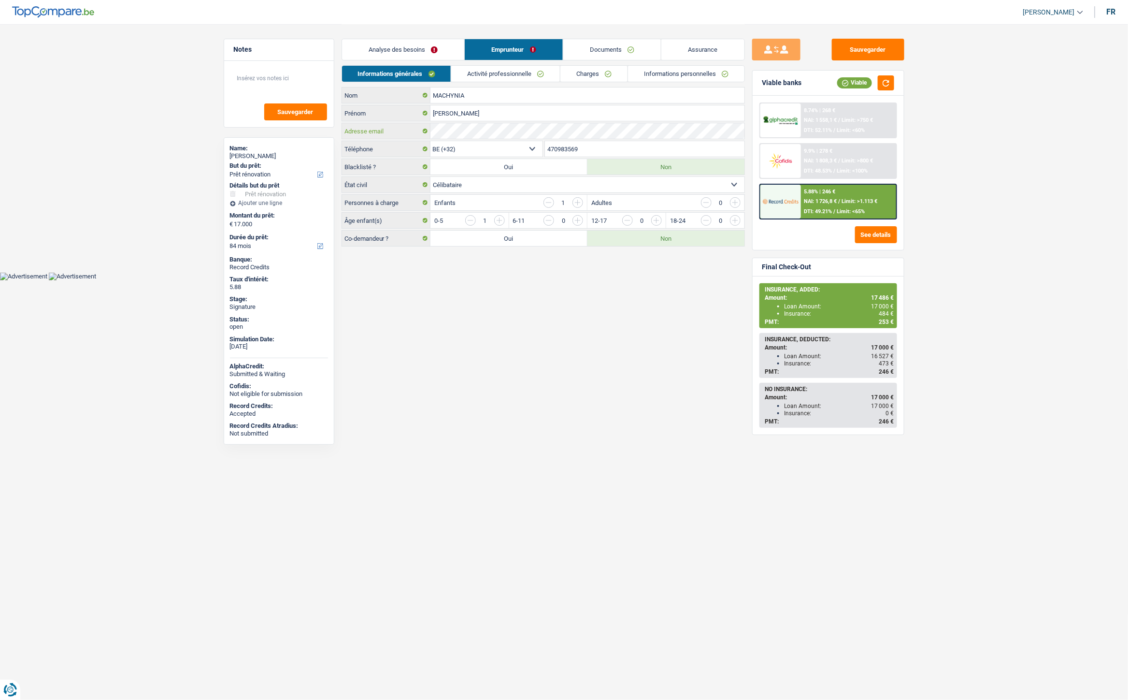
click at [378, 118] on div "MACHYNIA Nom [PERSON_NAME] Adresse email BE (+32) LU (+352) Sélectionner une op…" at bounding box center [543, 166] width 403 height 159
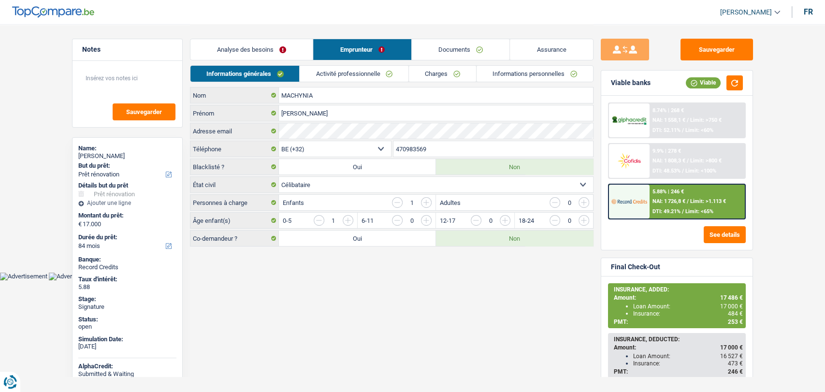
click at [458, 48] on link "Documents" at bounding box center [461, 49] width 98 height 21
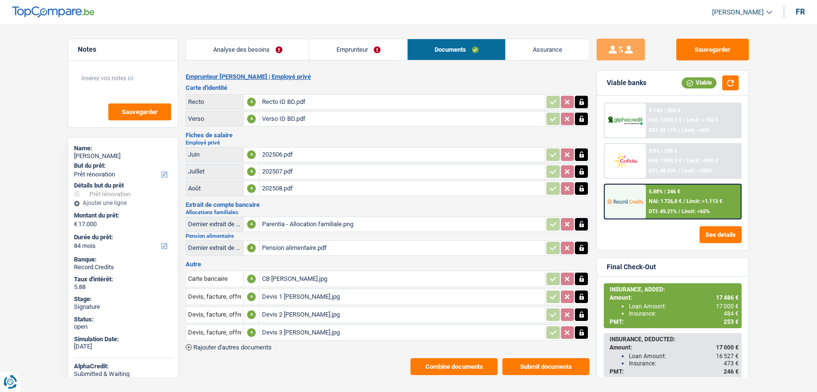
click at [284, 166] on div "202507.pdf" at bounding box center [401, 171] width 281 height 14
